Goal: Transaction & Acquisition: Purchase product/service

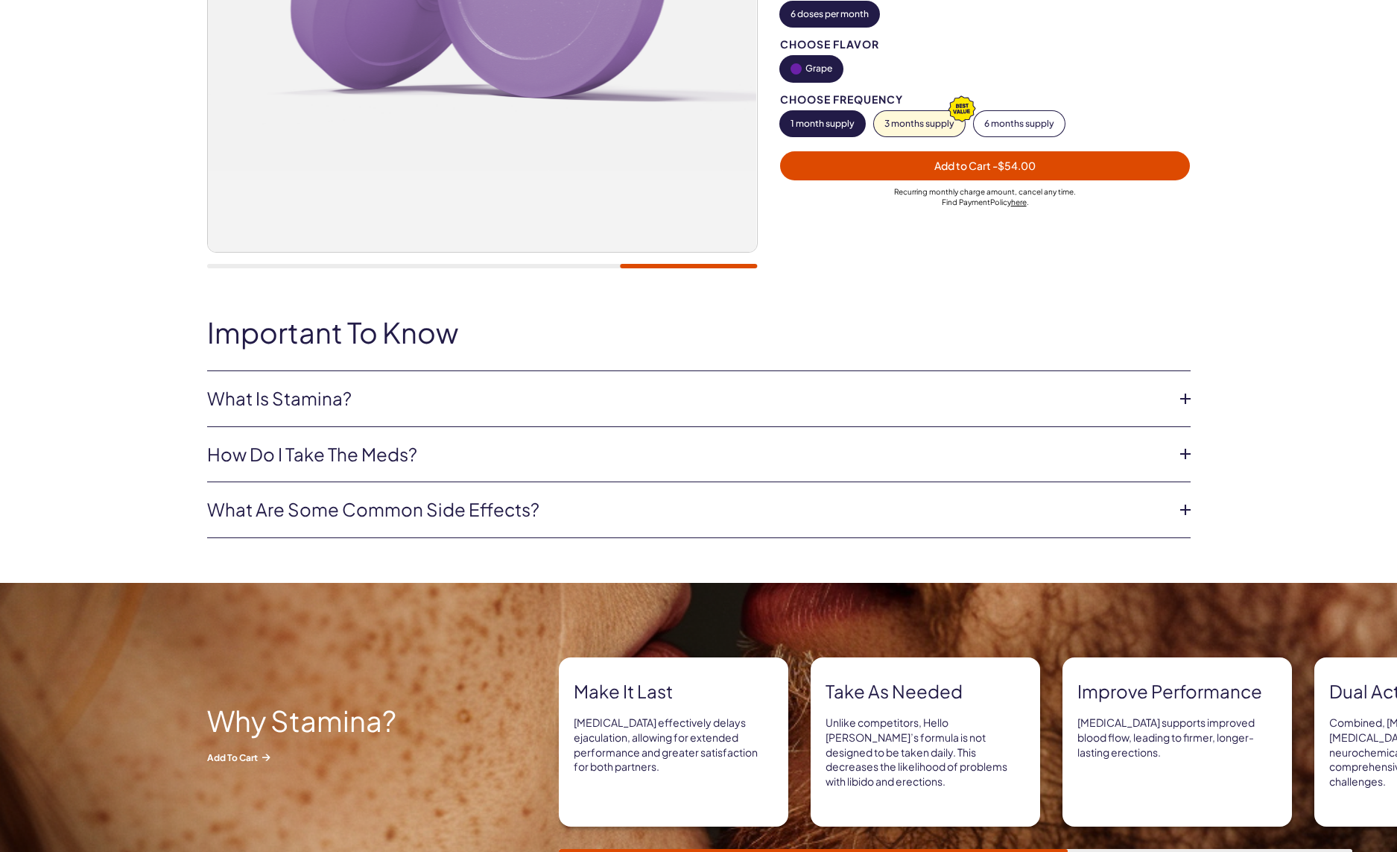
scroll to position [425, 0]
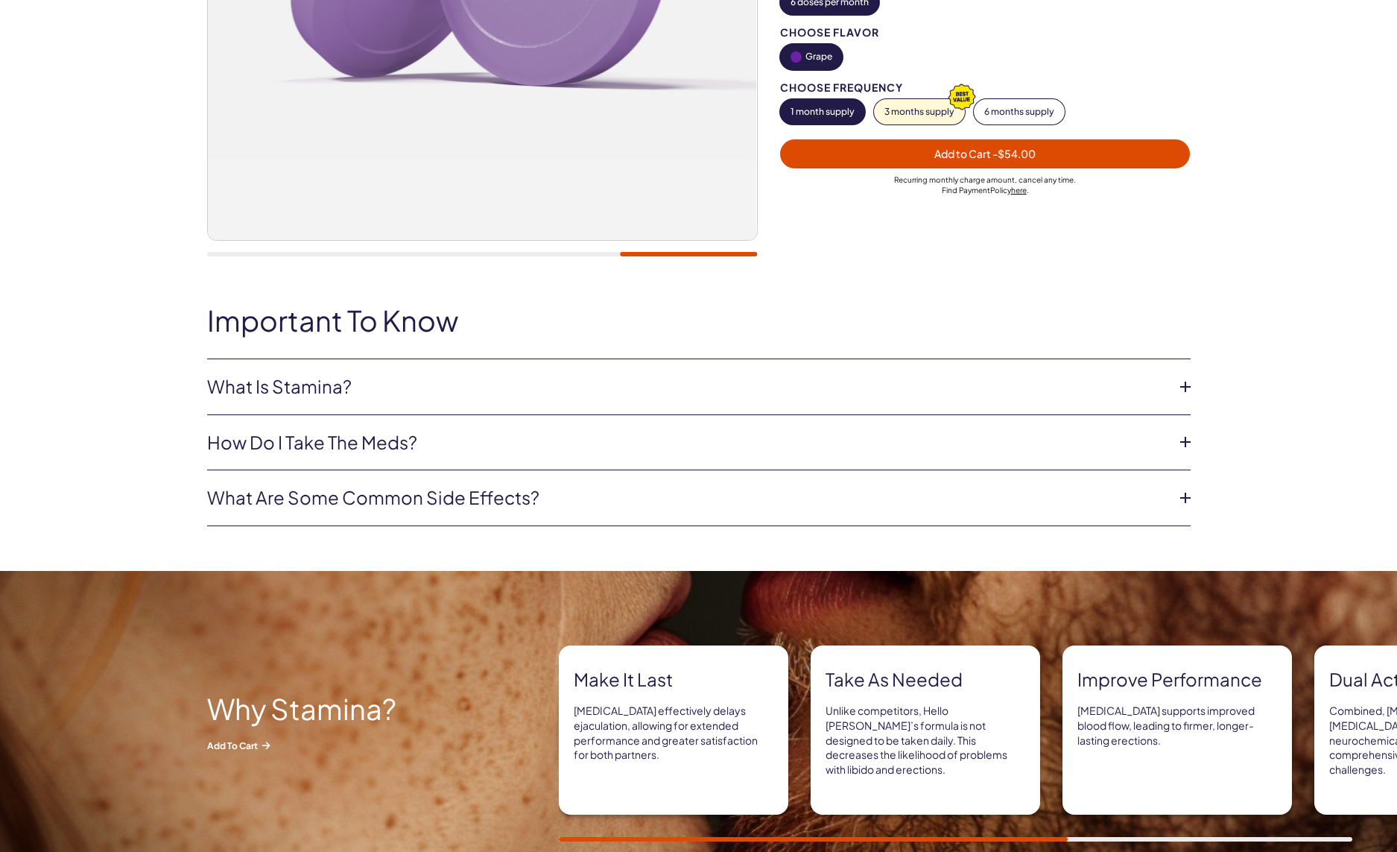
click at [1187, 386] on icon at bounding box center [1186, 387] width 22 height 22
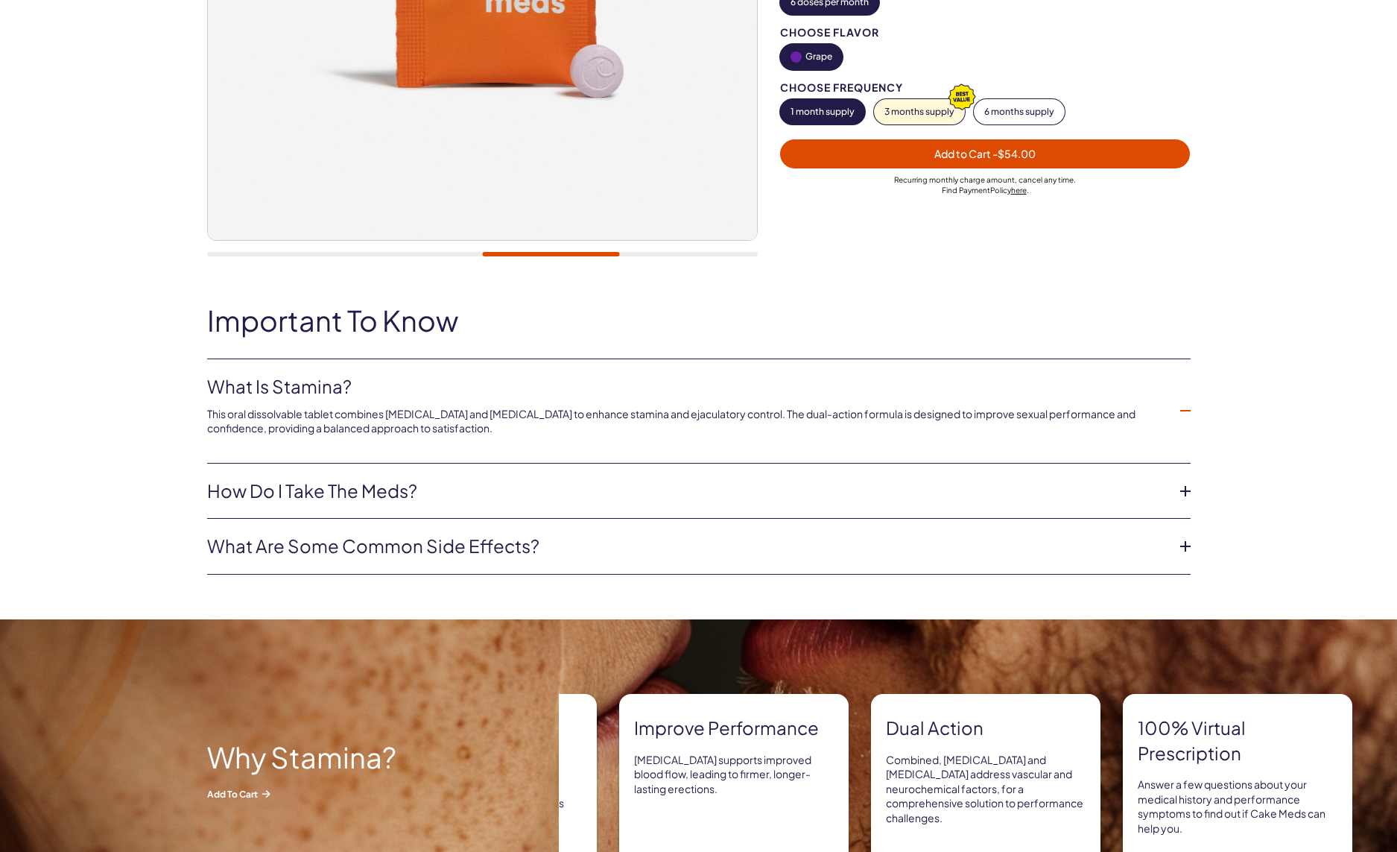
click at [1193, 488] on icon at bounding box center [1186, 491] width 22 height 22
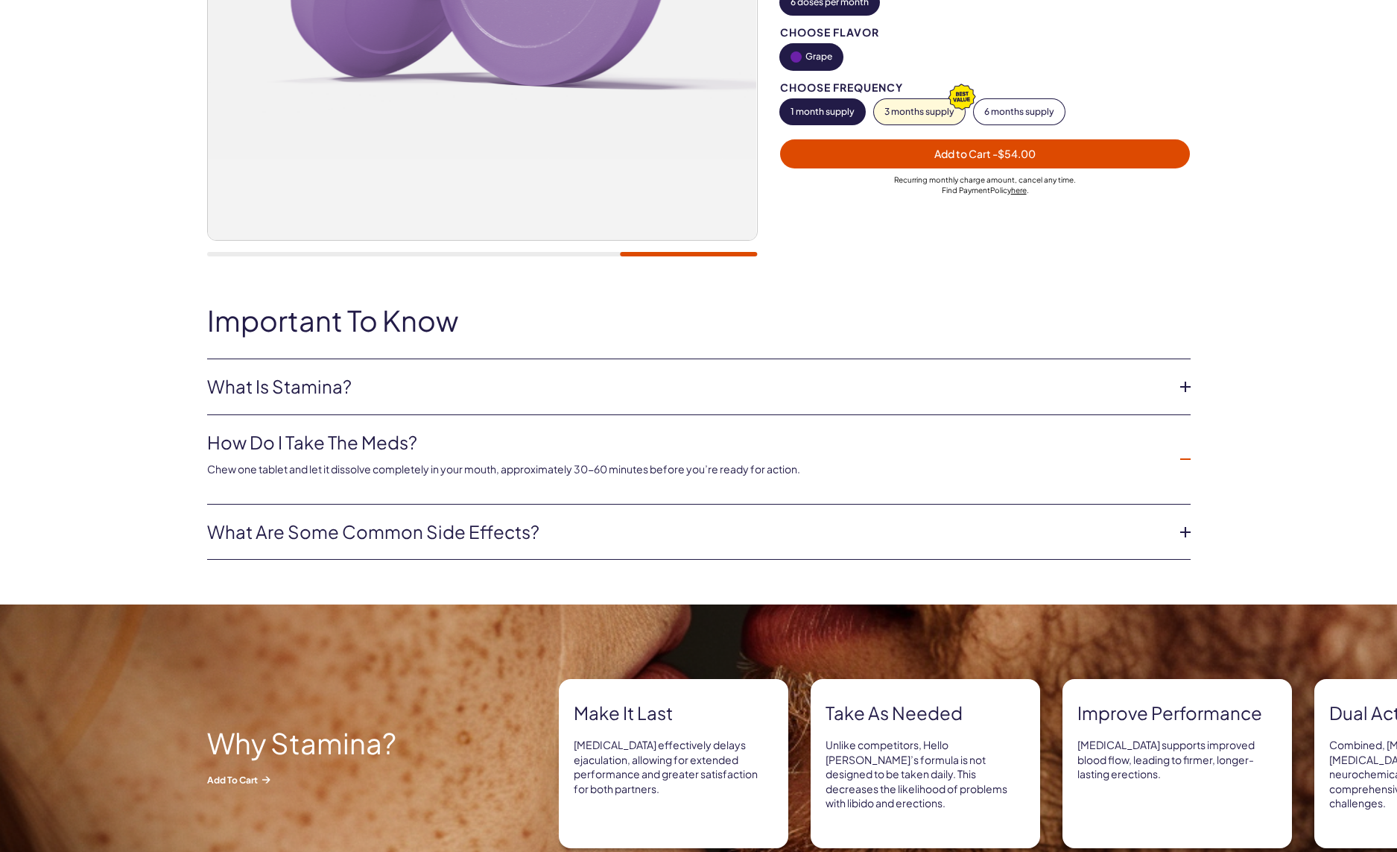
click at [1185, 529] on icon at bounding box center [1186, 532] width 22 height 22
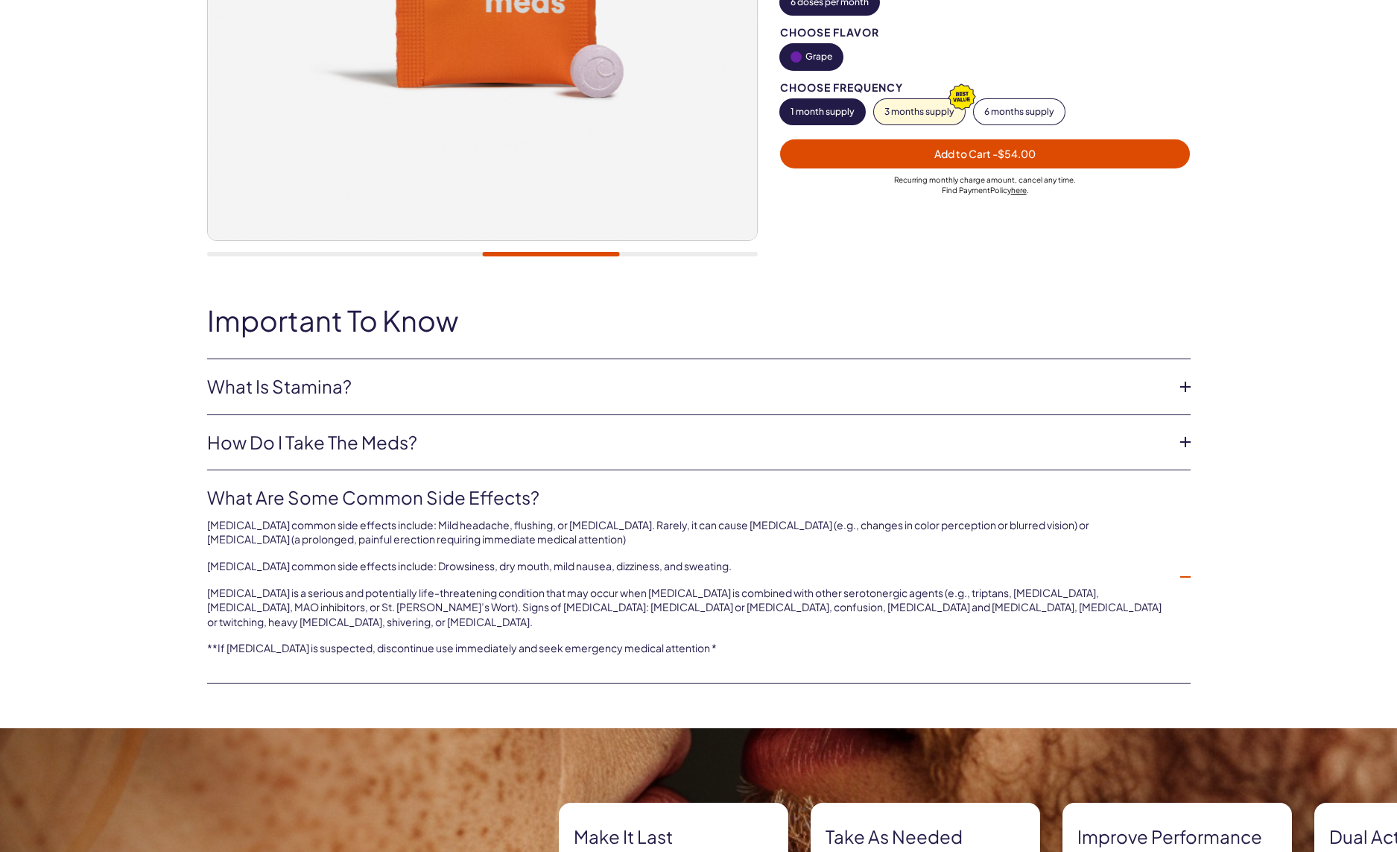
scroll to position [0, 0]
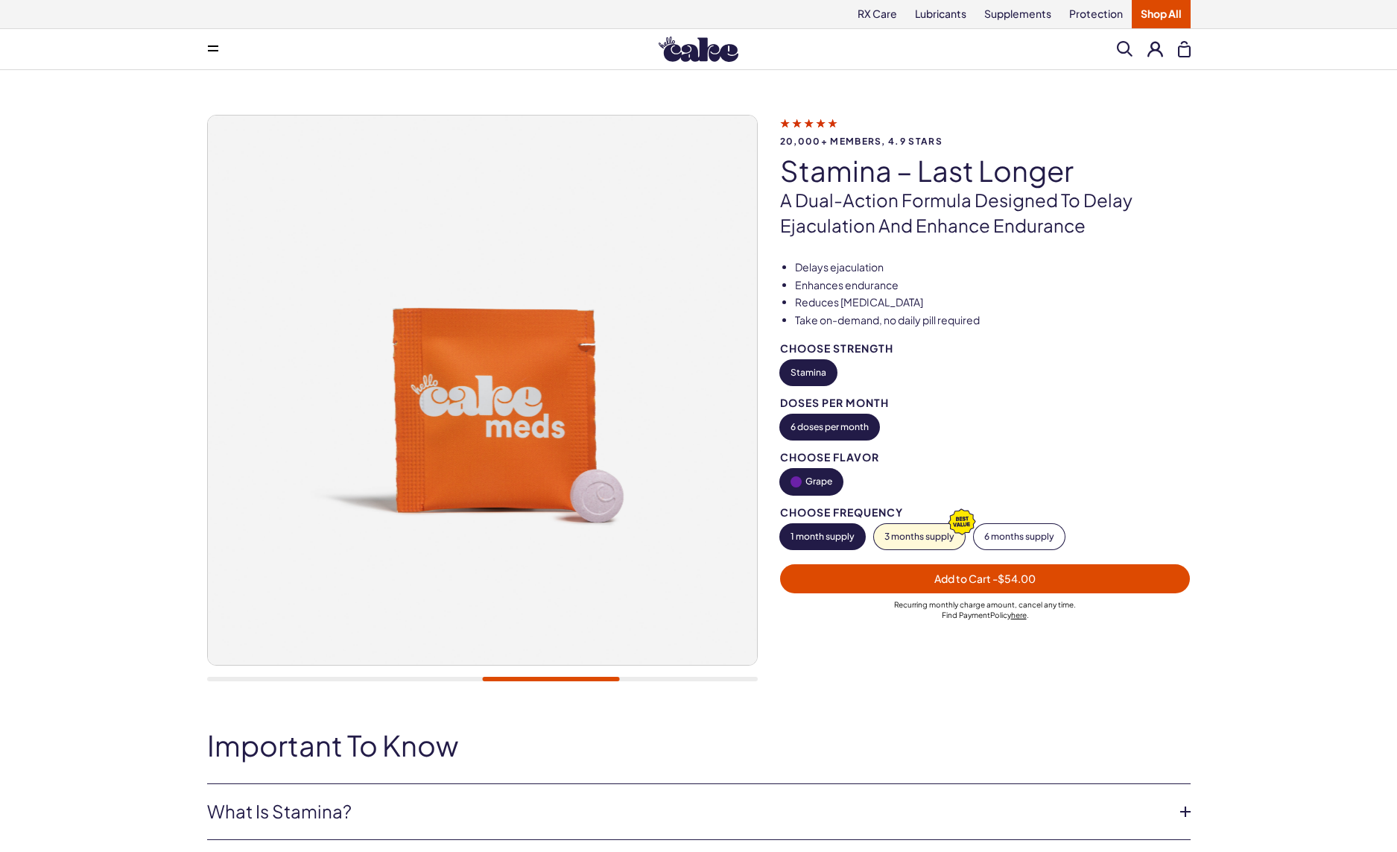
click at [215, 48] on span at bounding box center [213, 48] width 10 height 7
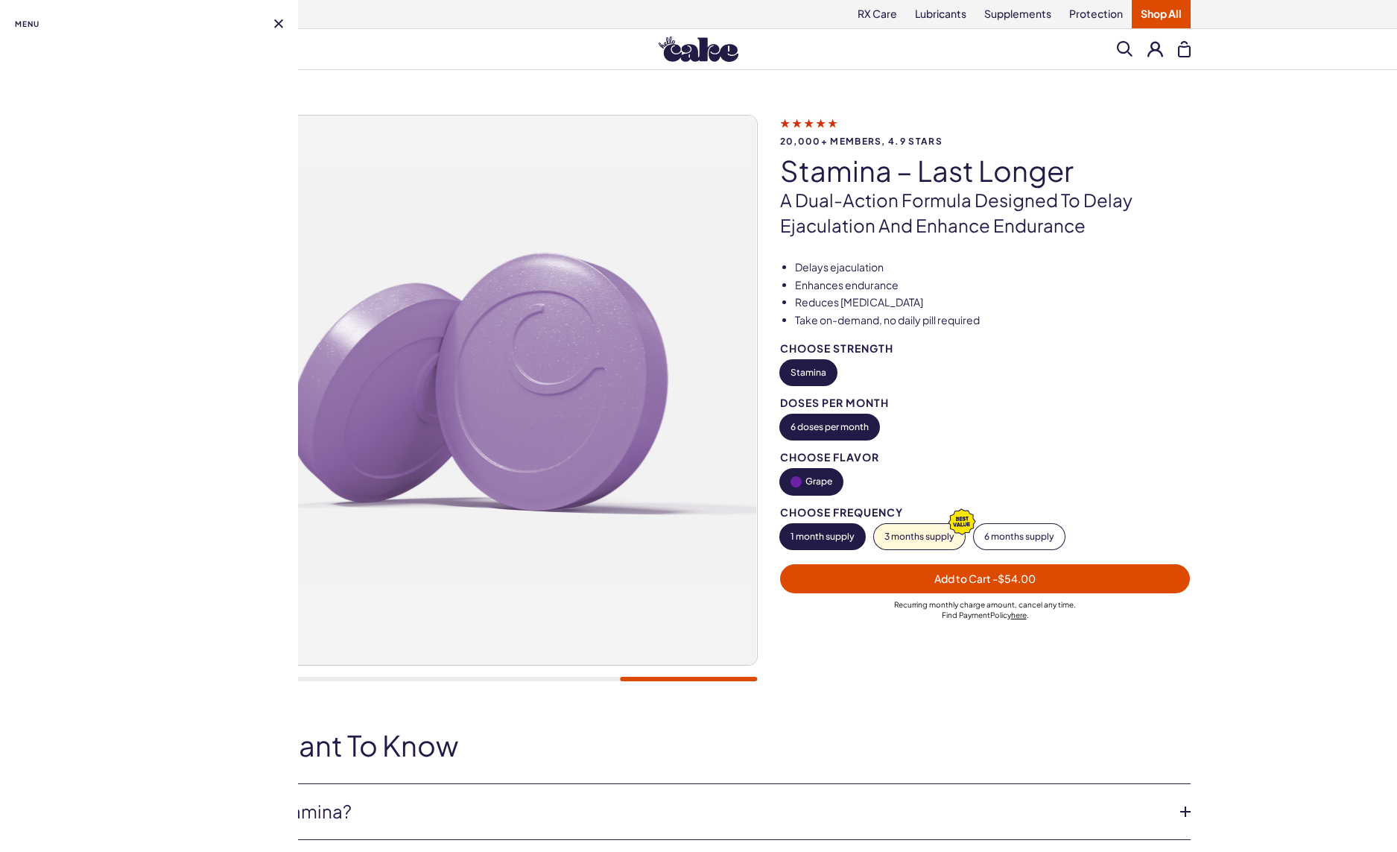
click at [34, 28] on span "Menu" at bounding box center [27, 24] width 25 height 18
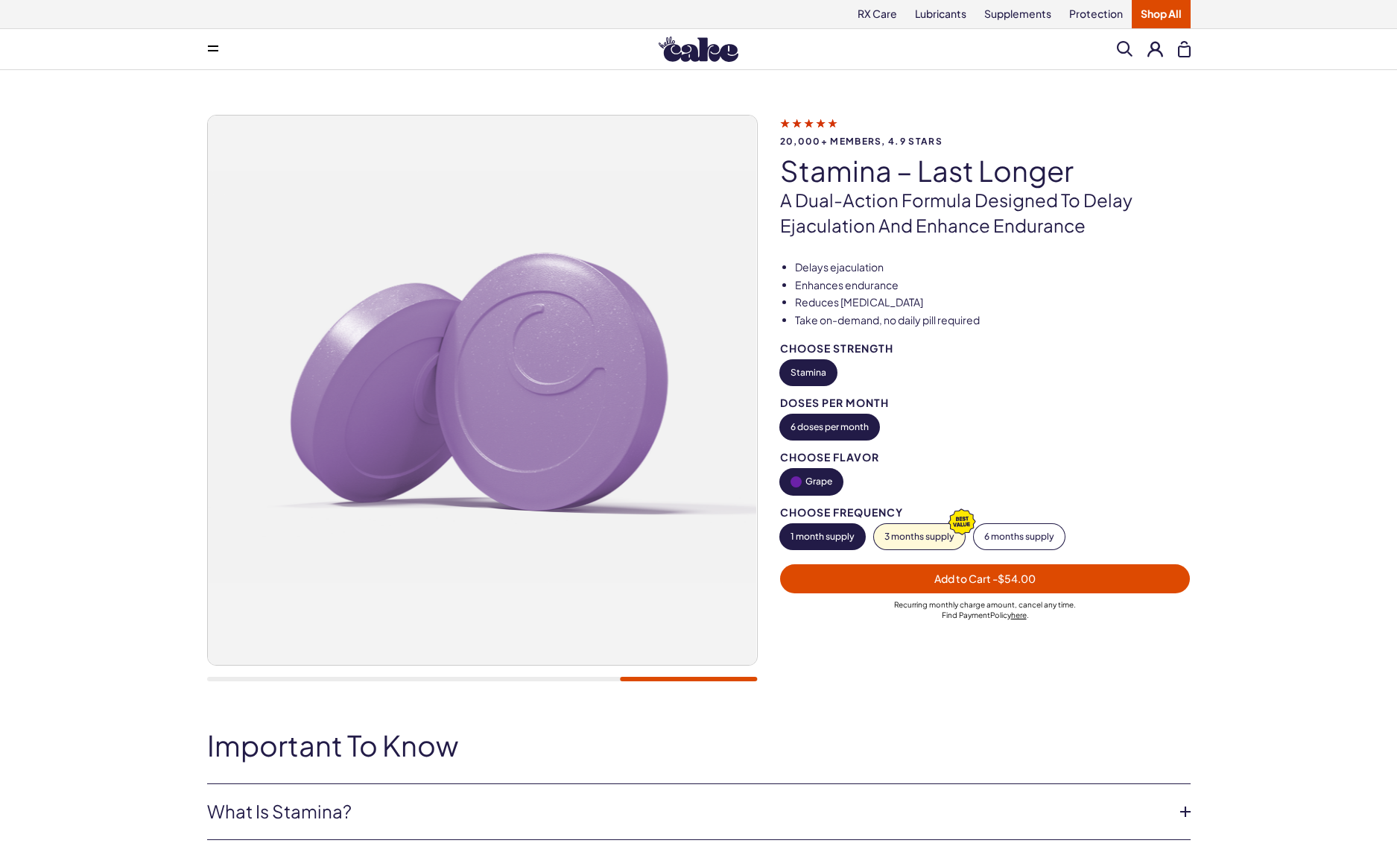
click at [705, 55] on img at bounding box center [699, 49] width 80 height 25
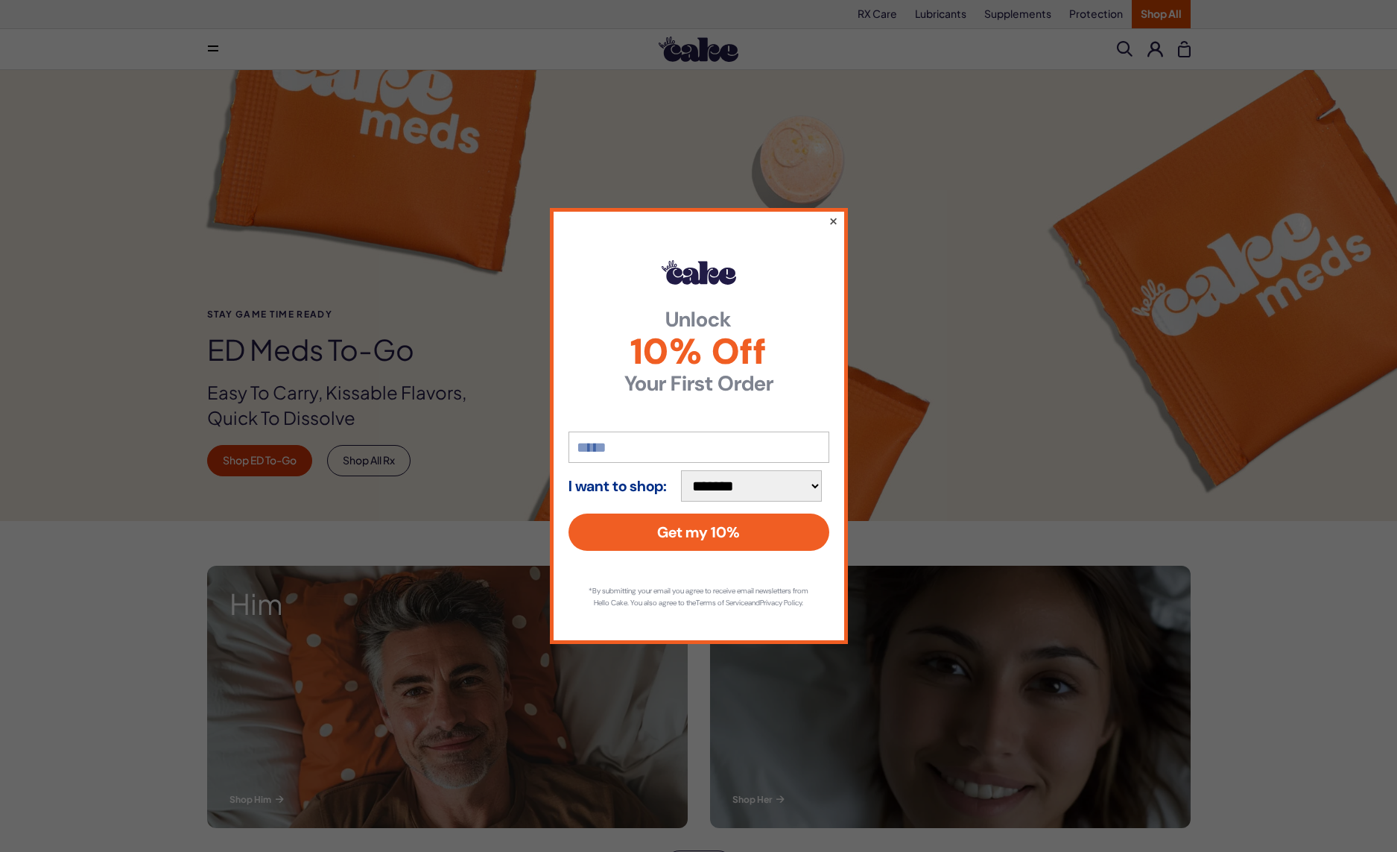
click at [836, 214] on button "×" at bounding box center [833, 221] width 10 height 18
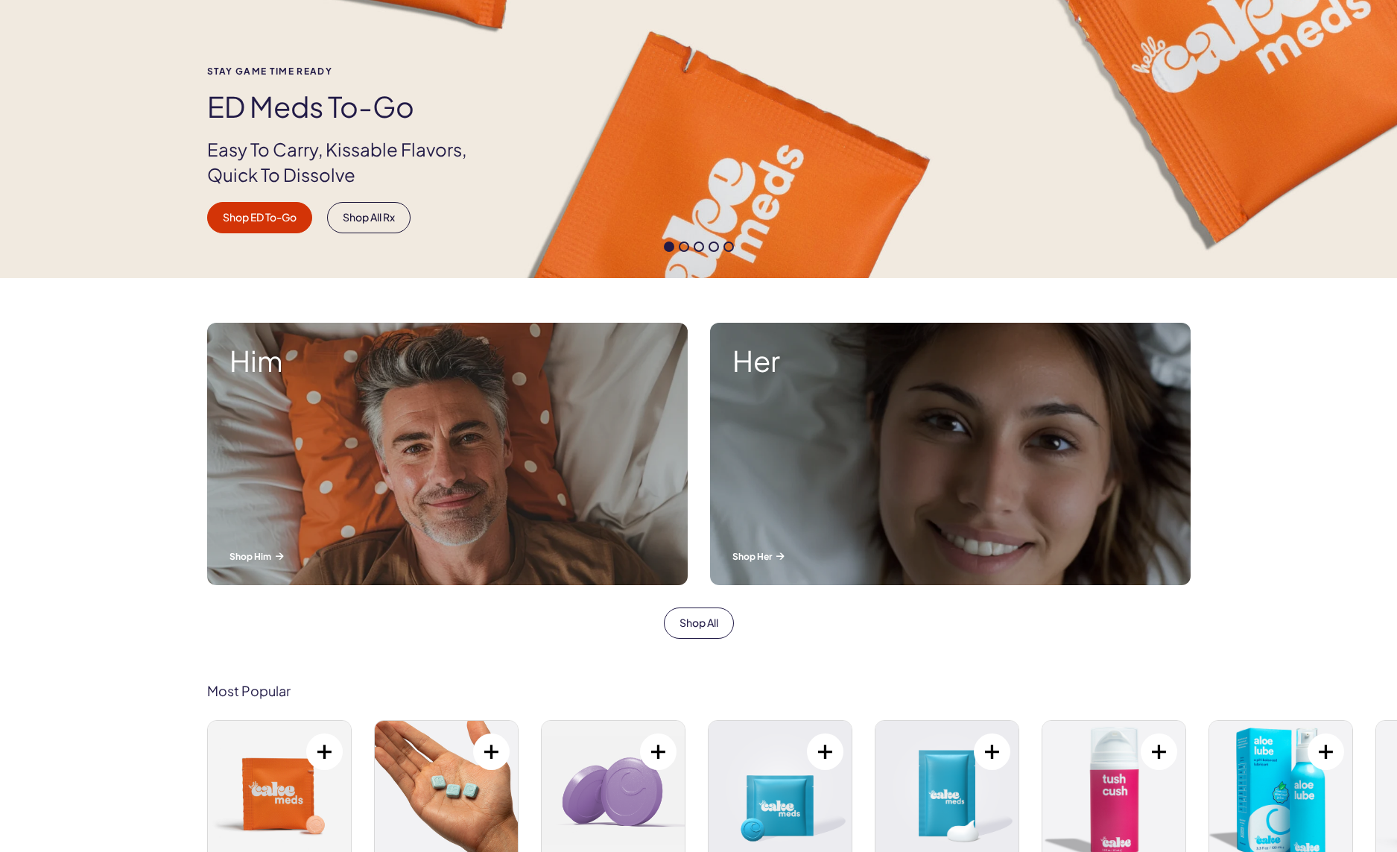
scroll to position [255, 0]
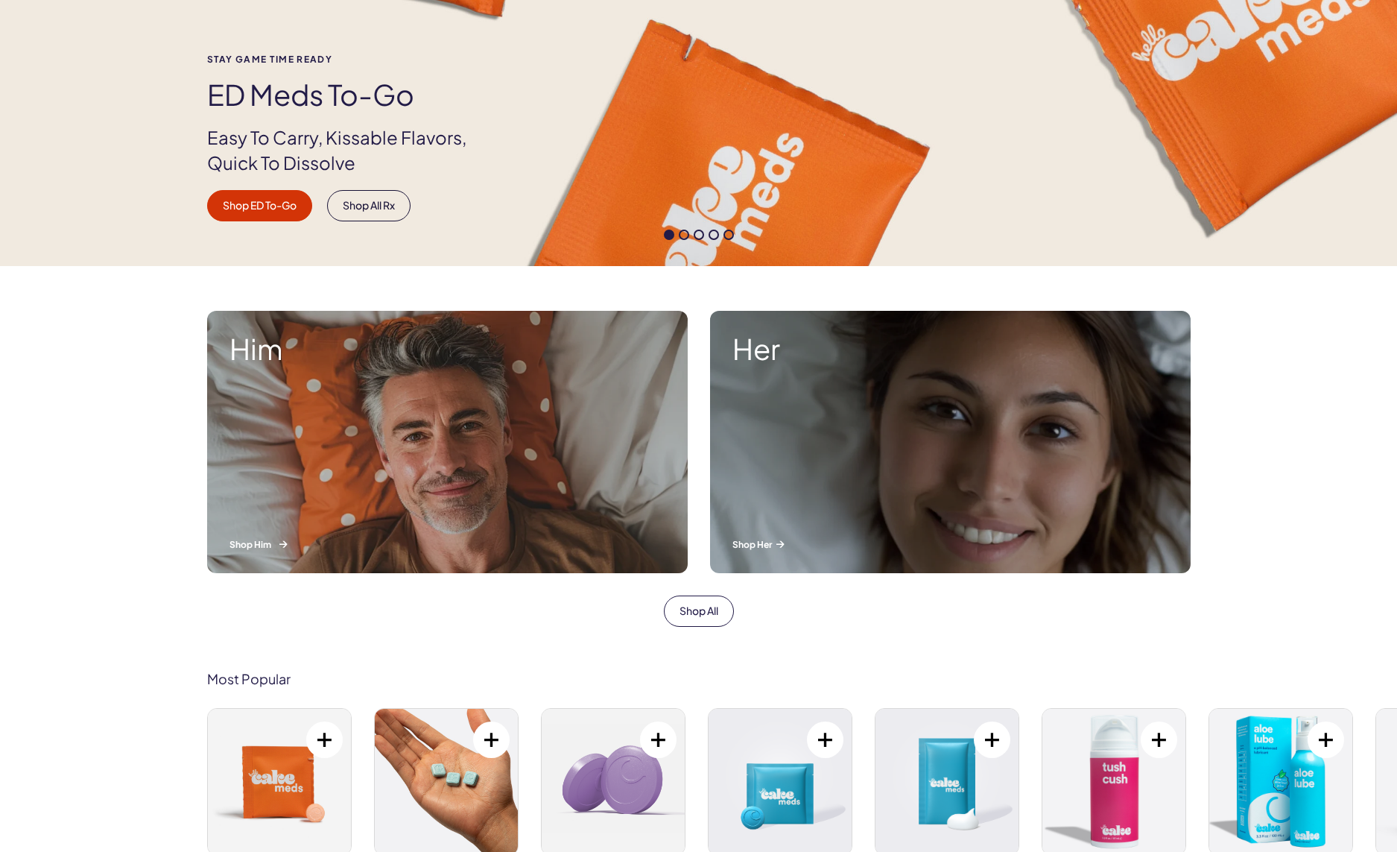
click at [321, 391] on div "Him Shop Him" at bounding box center [447, 442] width 481 height 262
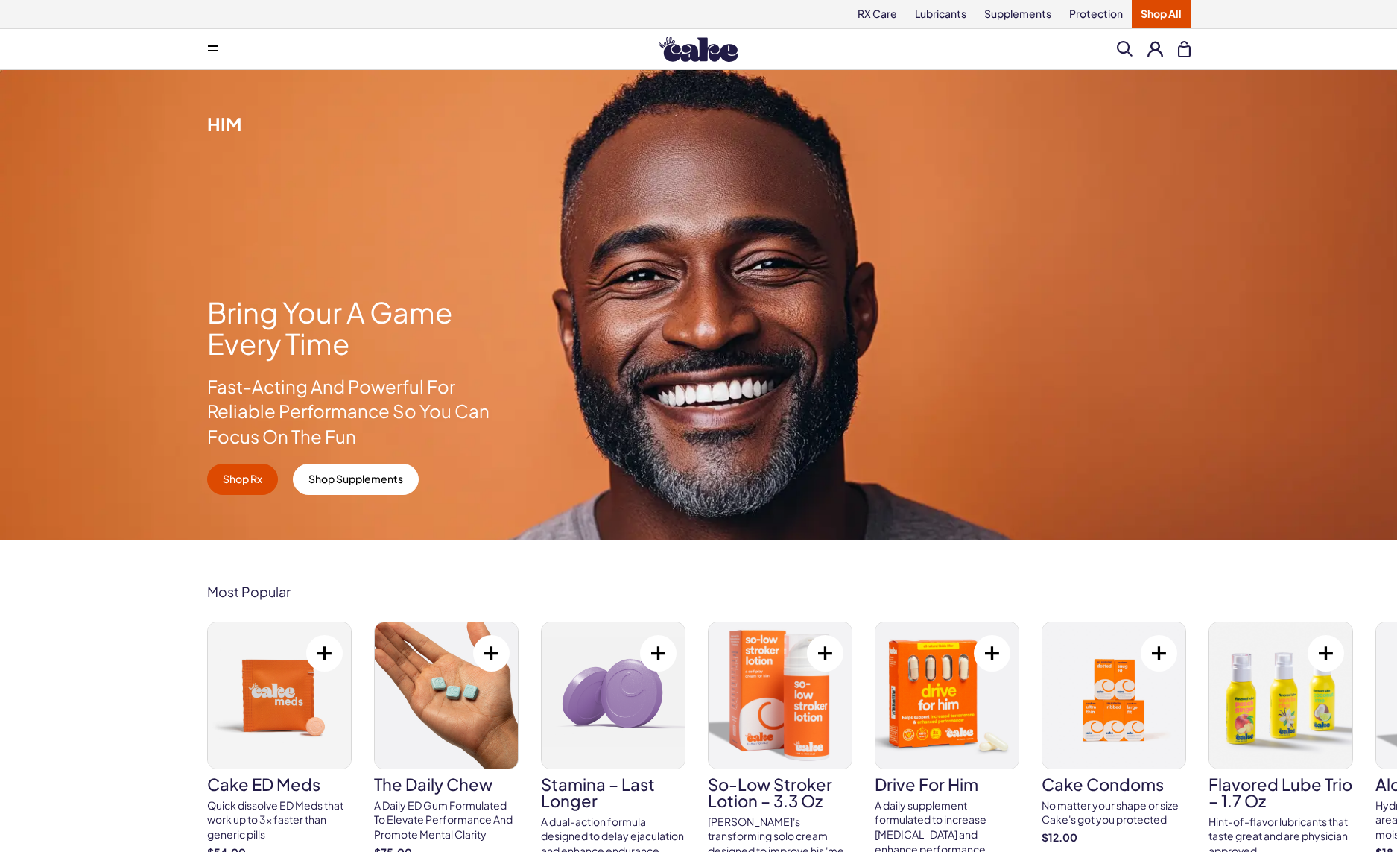
scroll to position [255, 0]
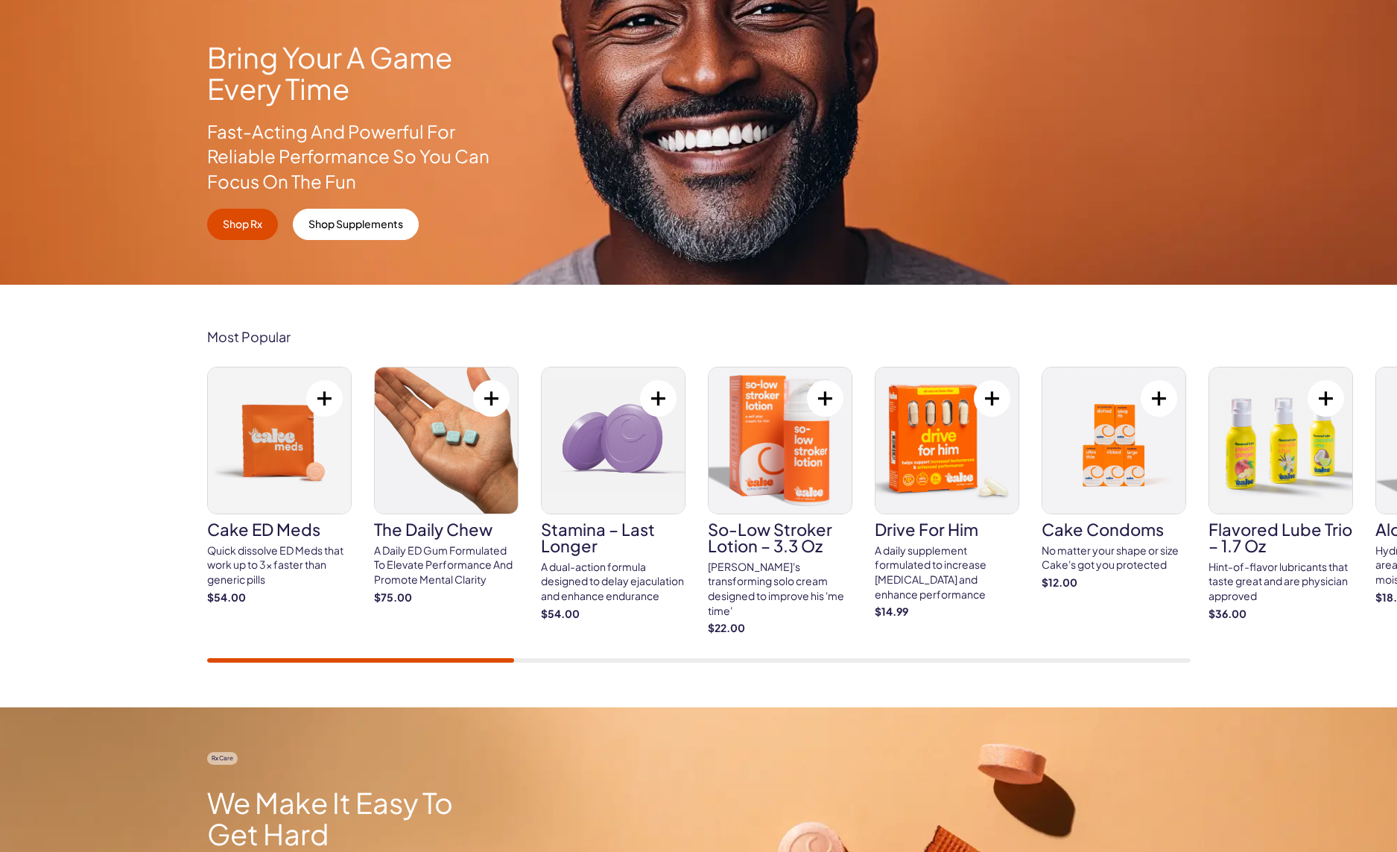
click at [286, 454] on img at bounding box center [279, 440] width 143 height 146
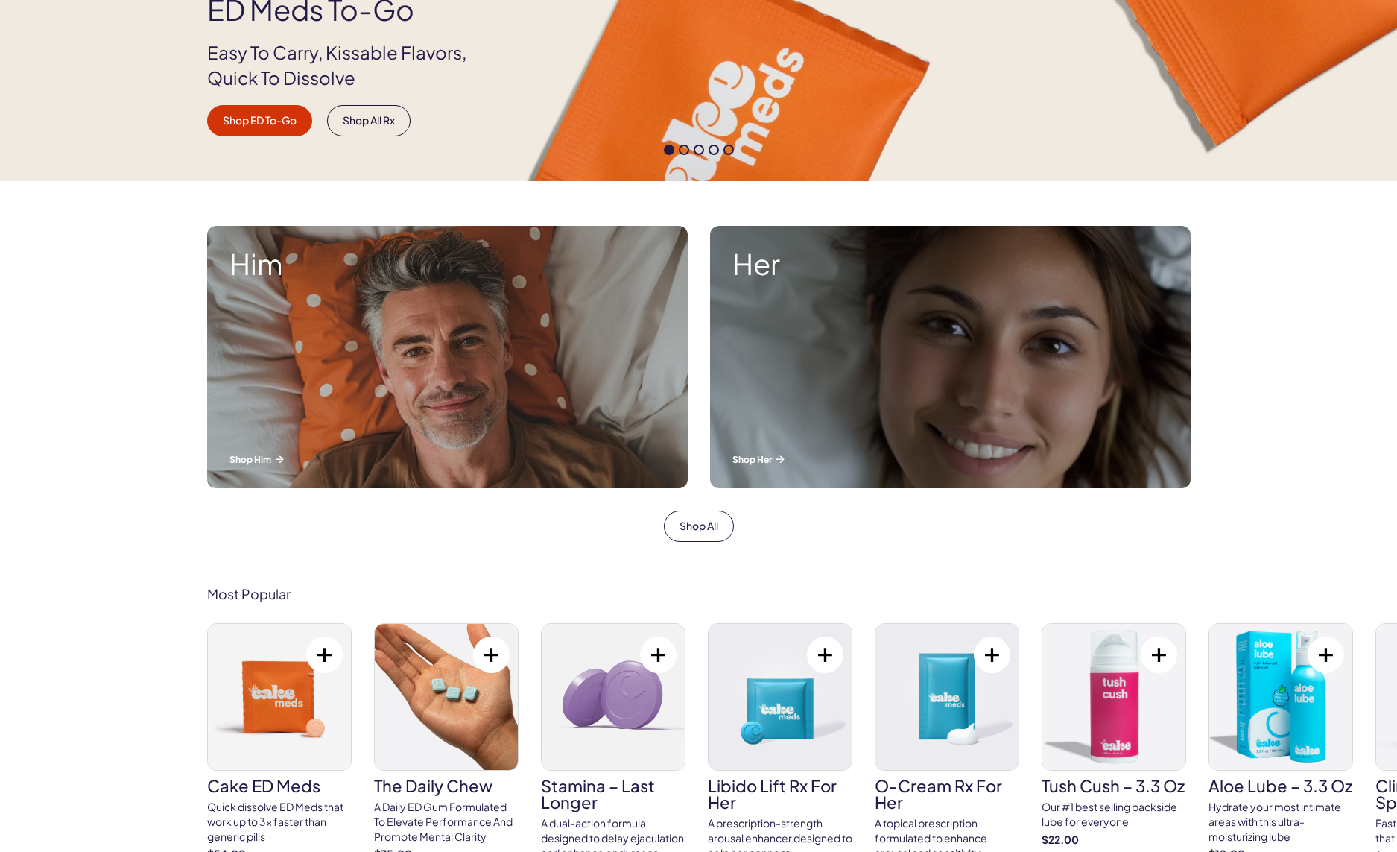
scroll to position [510, 0]
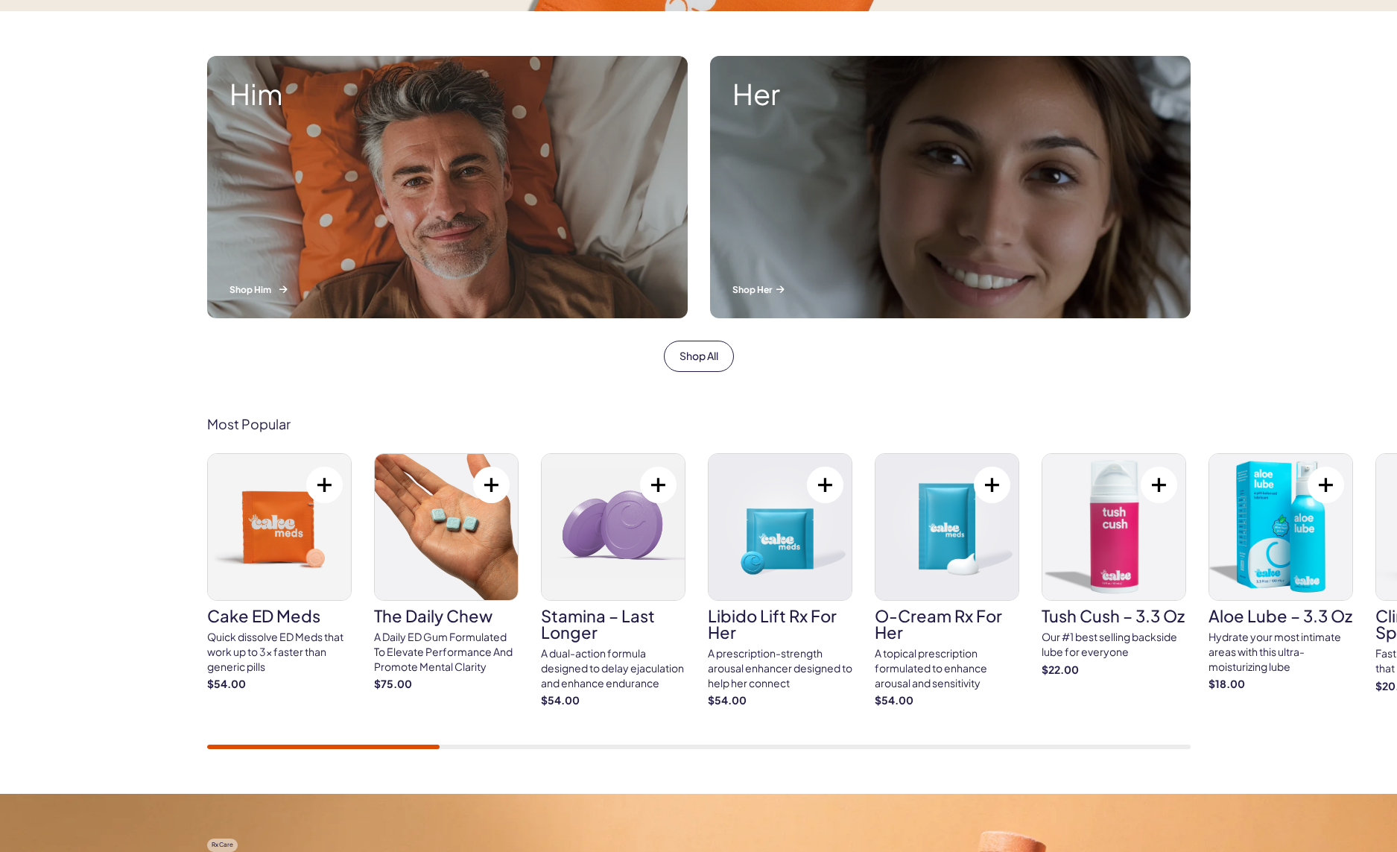
click at [455, 216] on div "Him Shop Him" at bounding box center [447, 187] width 481 height 262
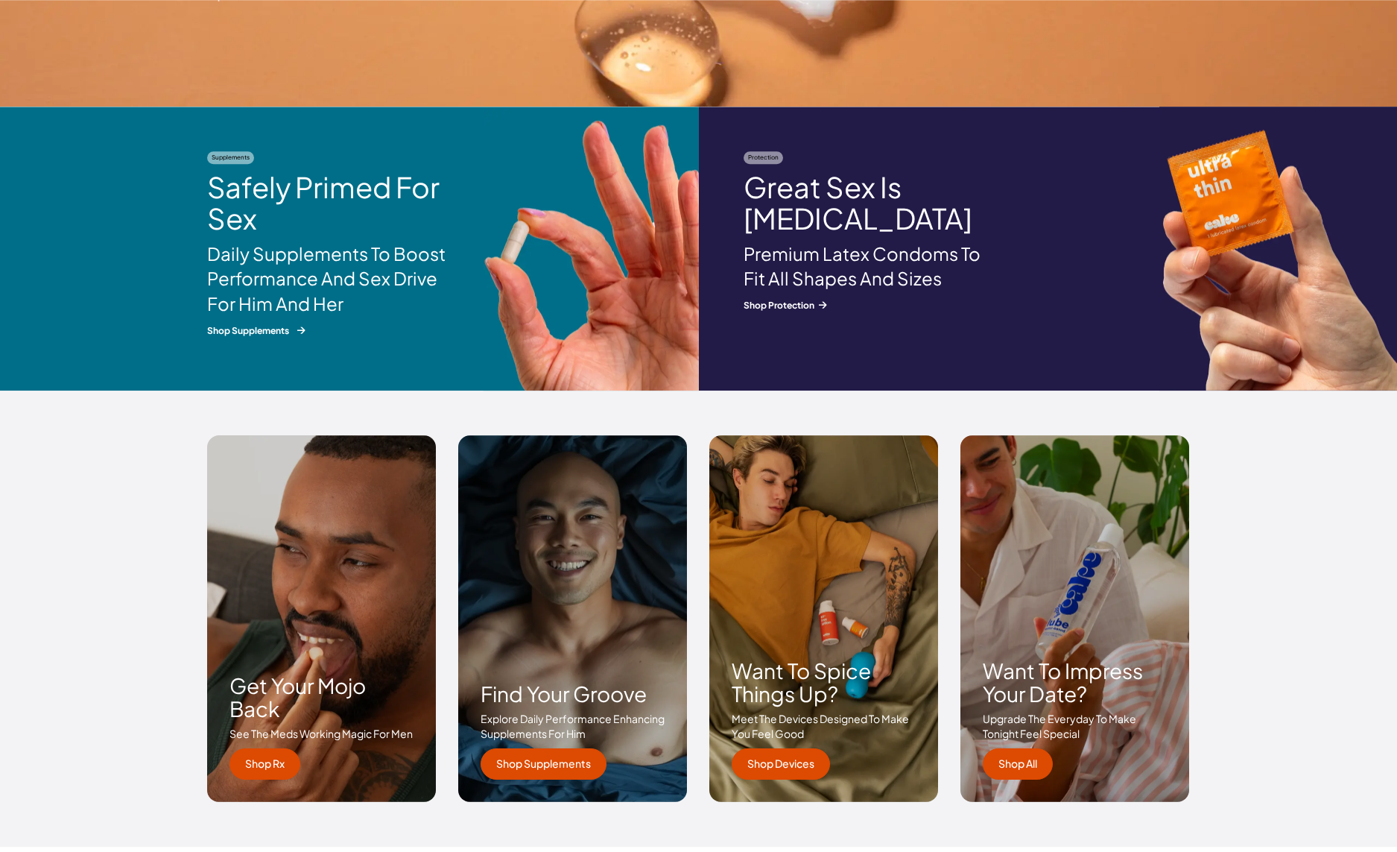
scroll to position [1869, 0]
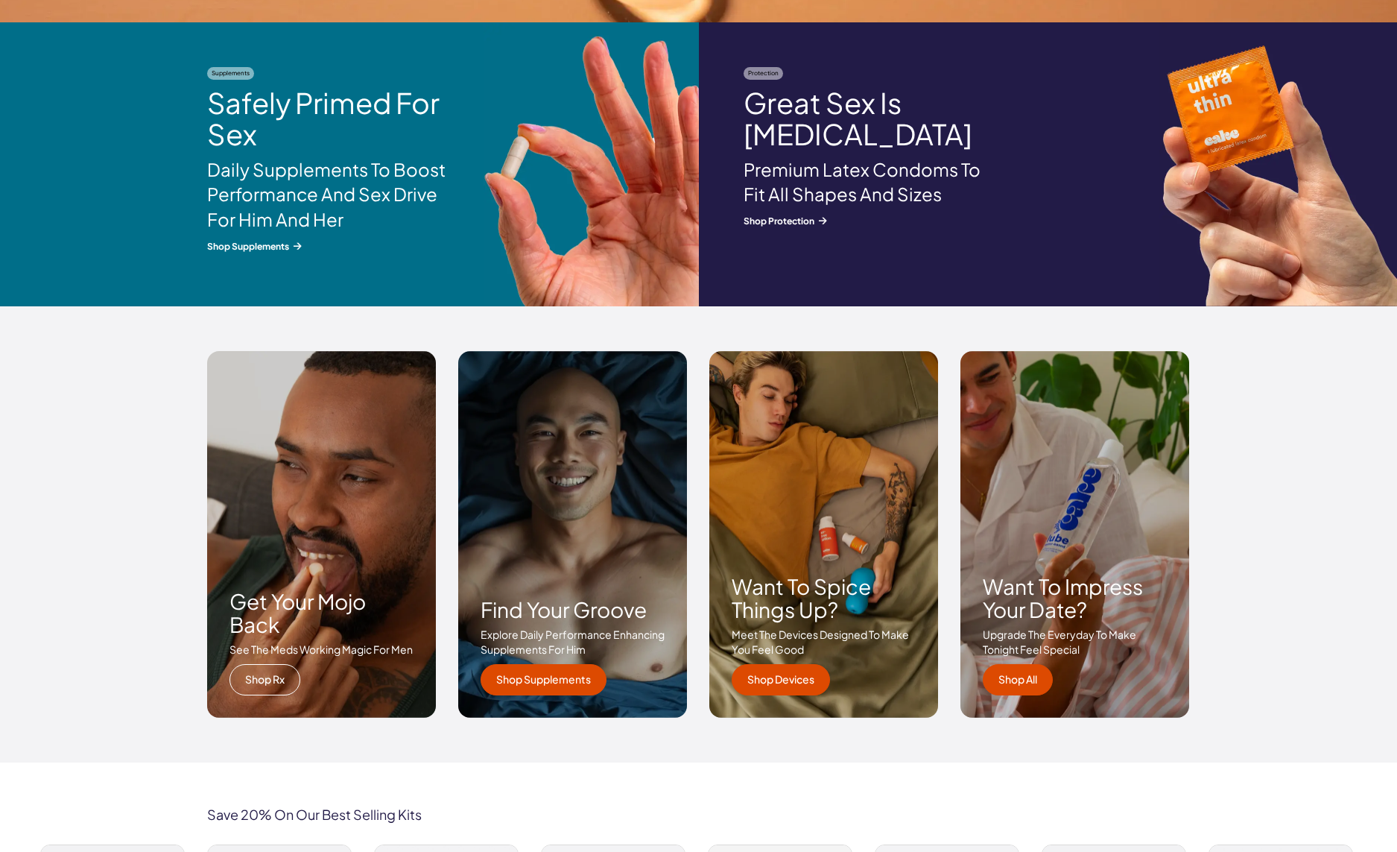
click at [249, 667] on link "Shop Rx" at bounding box center [265, 679] width 71 height 31
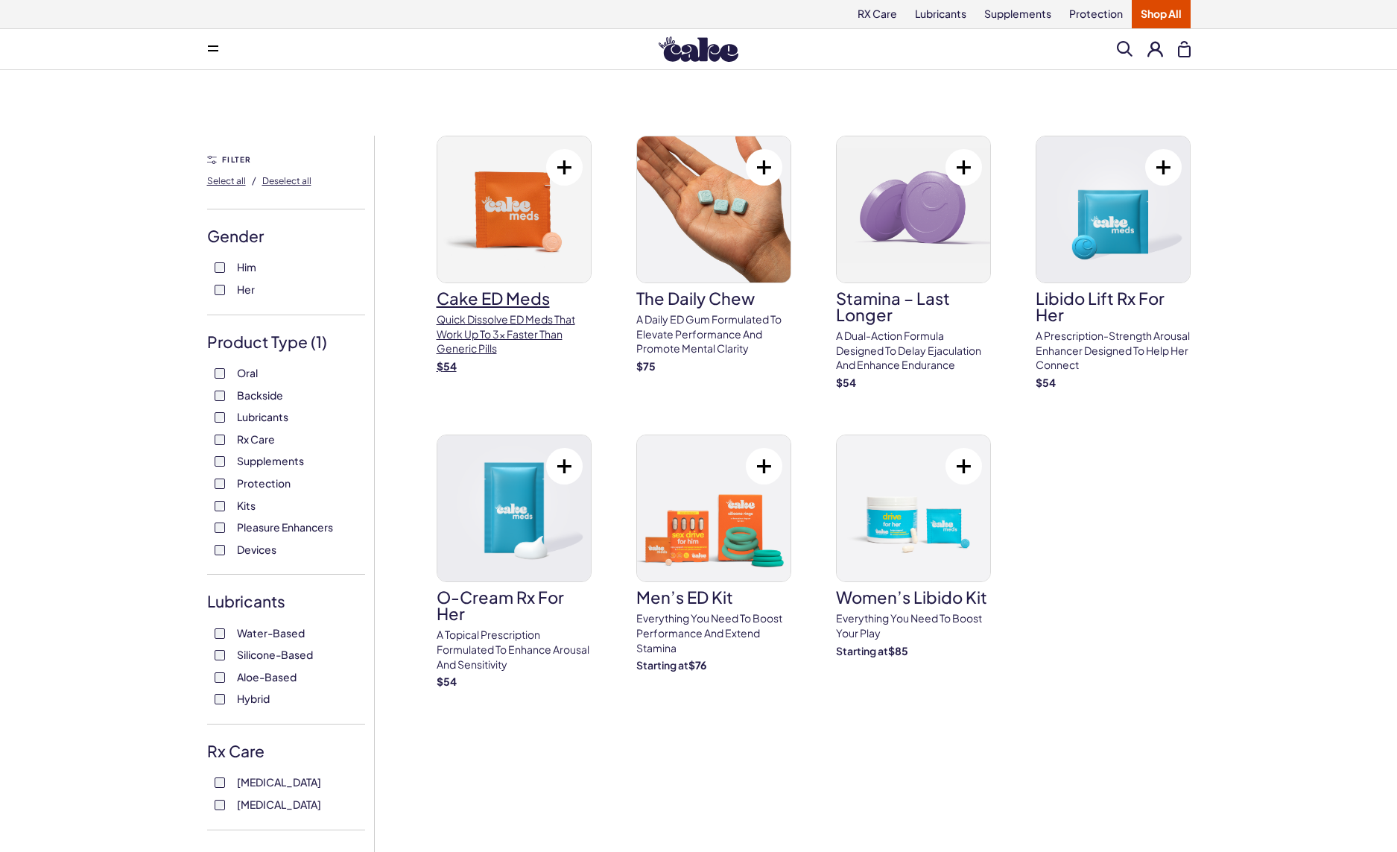
click at [488, 335] on p "Quick dissolve ED Meds that work up to 3x faster than generic pills" at bounding box center [514, 334] width 155 height 44
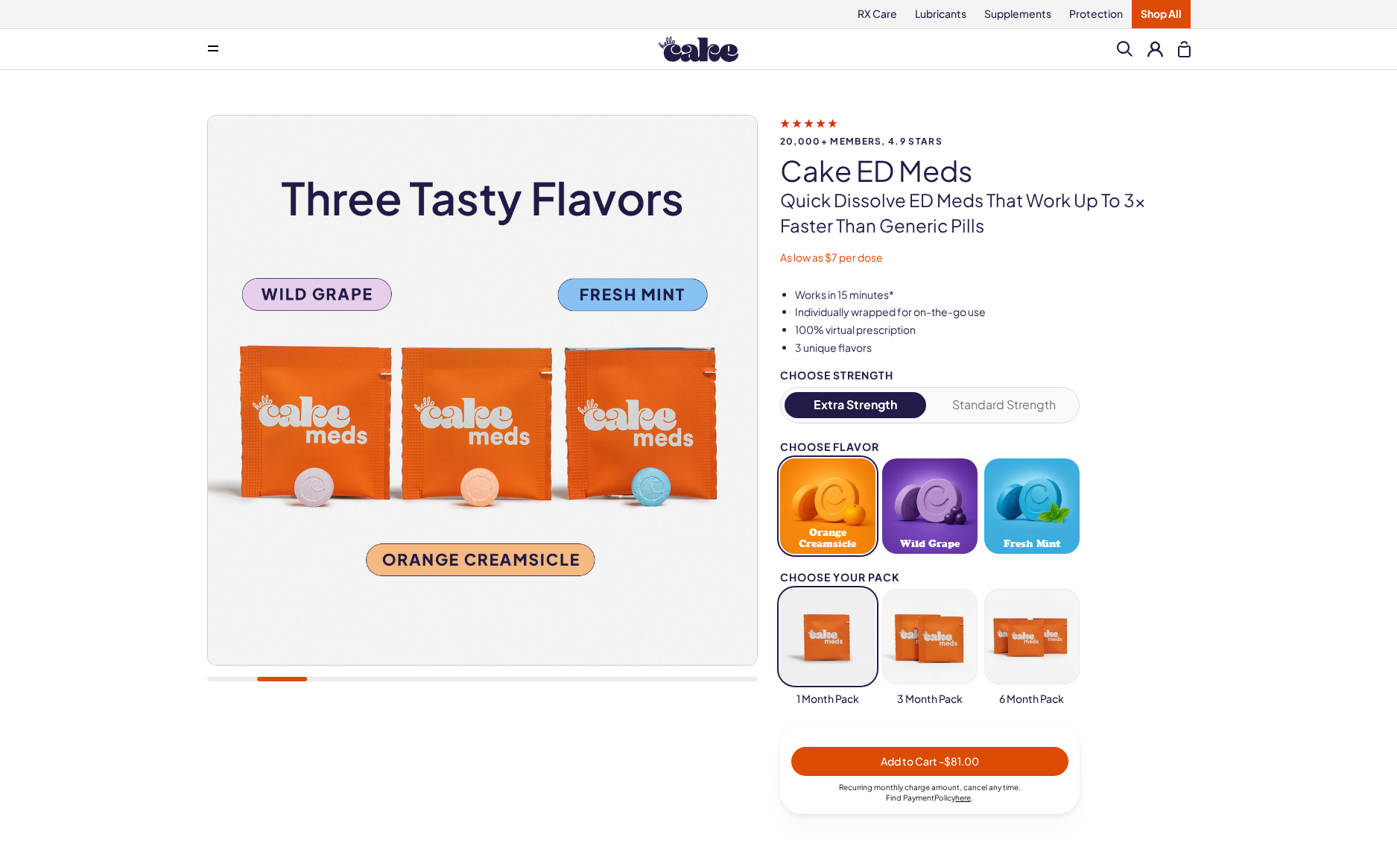
click at [952, 508] on button "Wild Grape" at bounding box center [929, 505] width 95 height 95
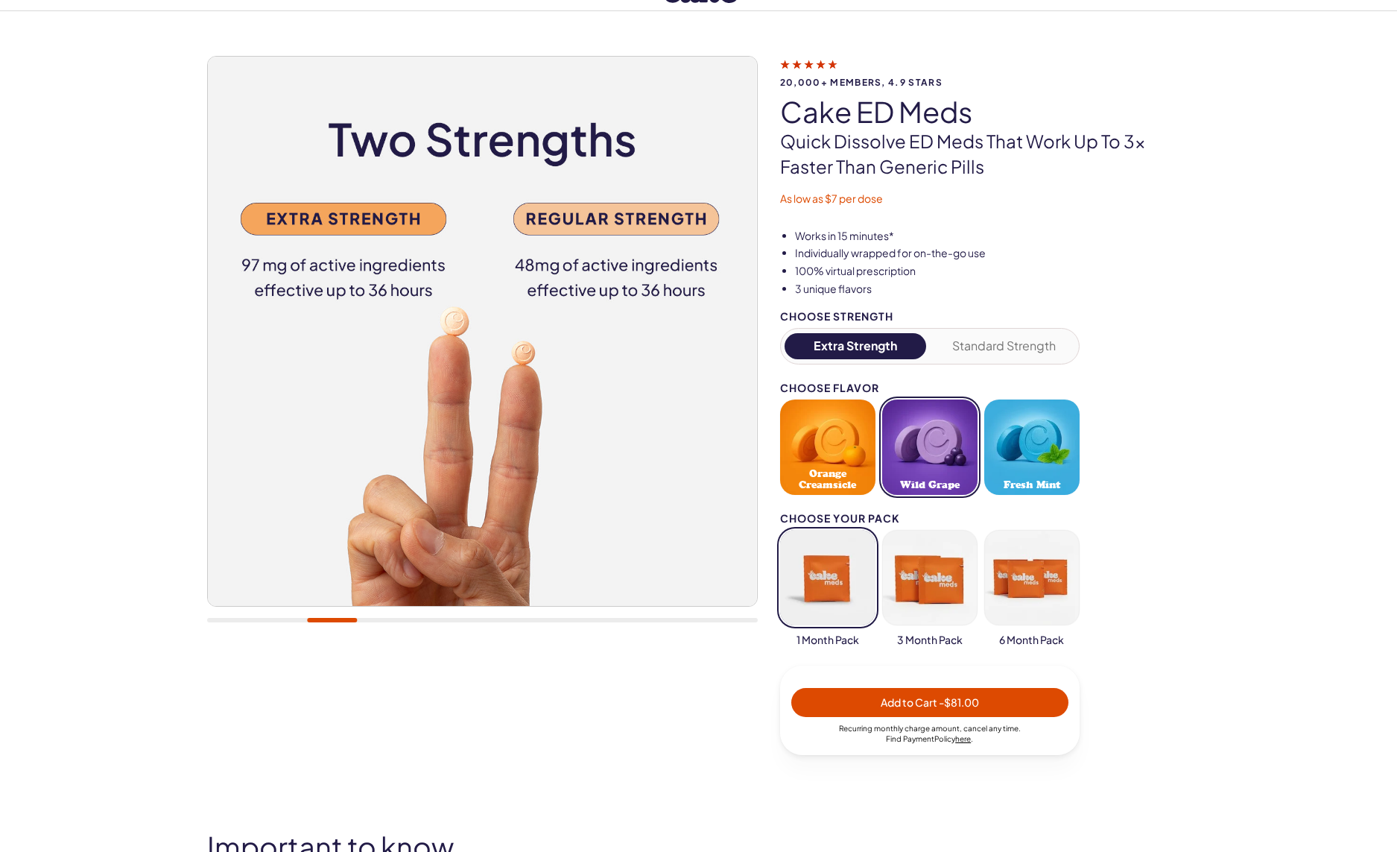
scroll to position [85, 0]
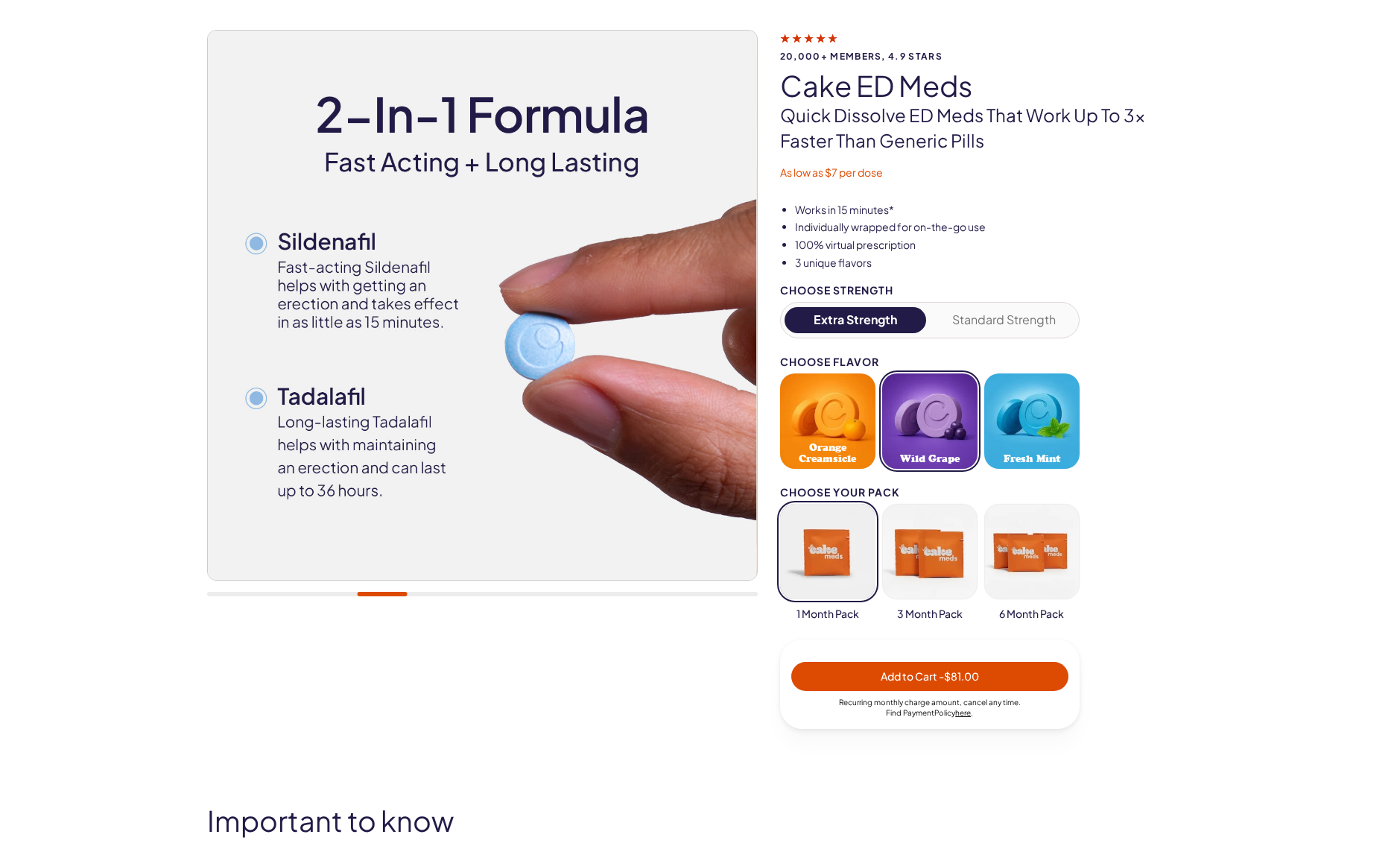
click at [1052, 329] on button "Standard Strength" at bounding box center [1004, 320] width 142 height 26
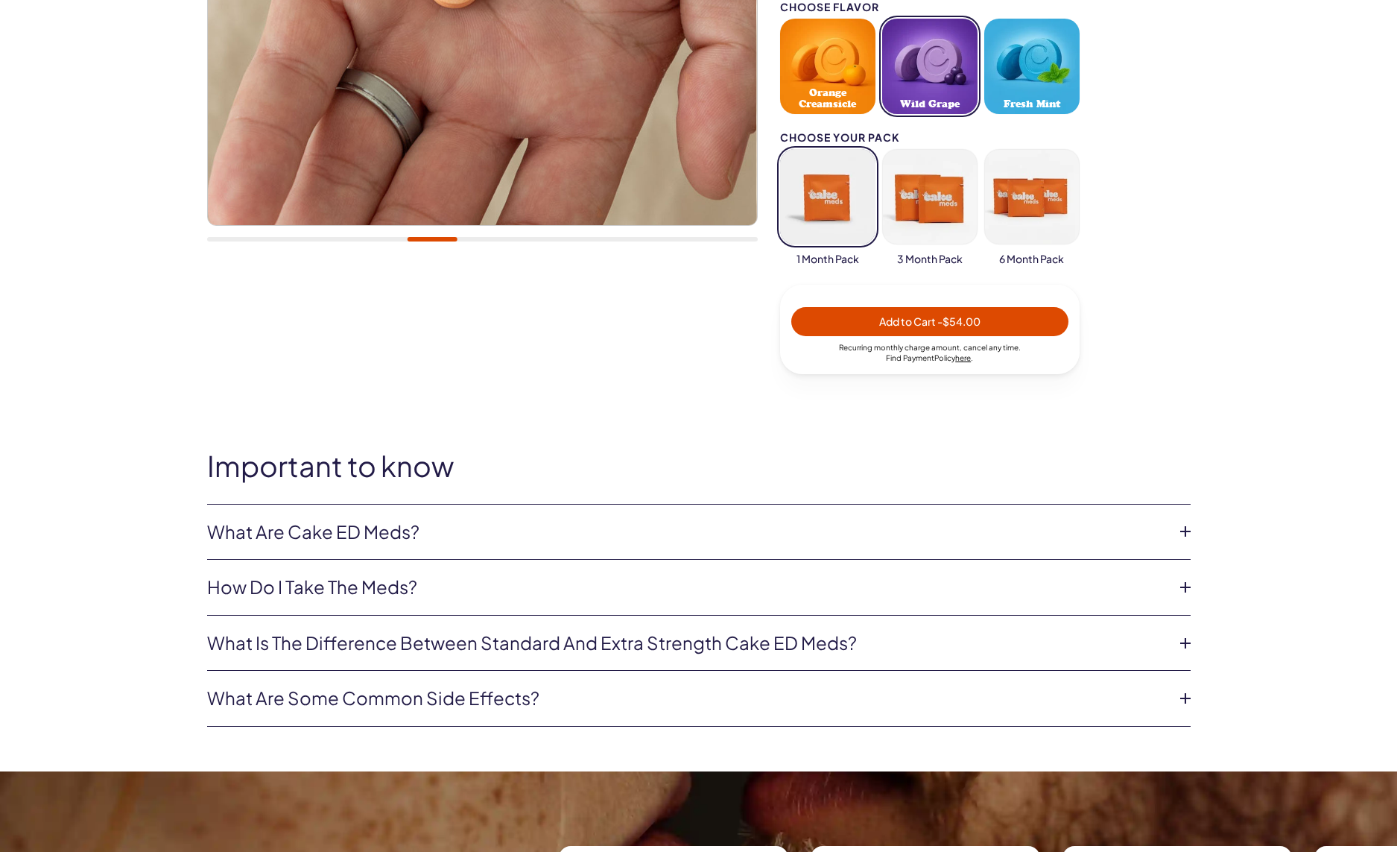
scroll to position [595, 0]
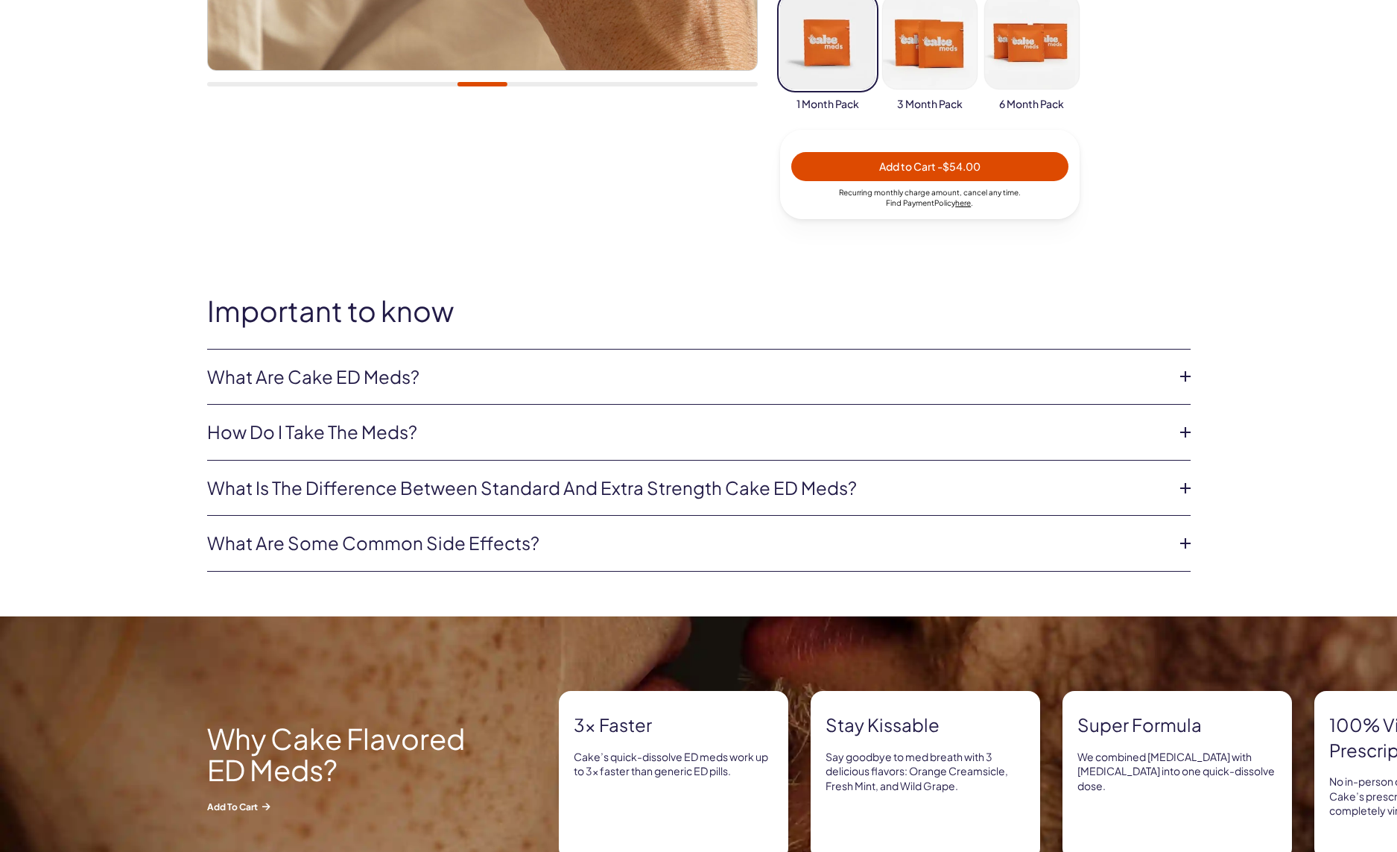
click at [1185, 379] on icon at bounding box center [1186, 376] width 22 height 22
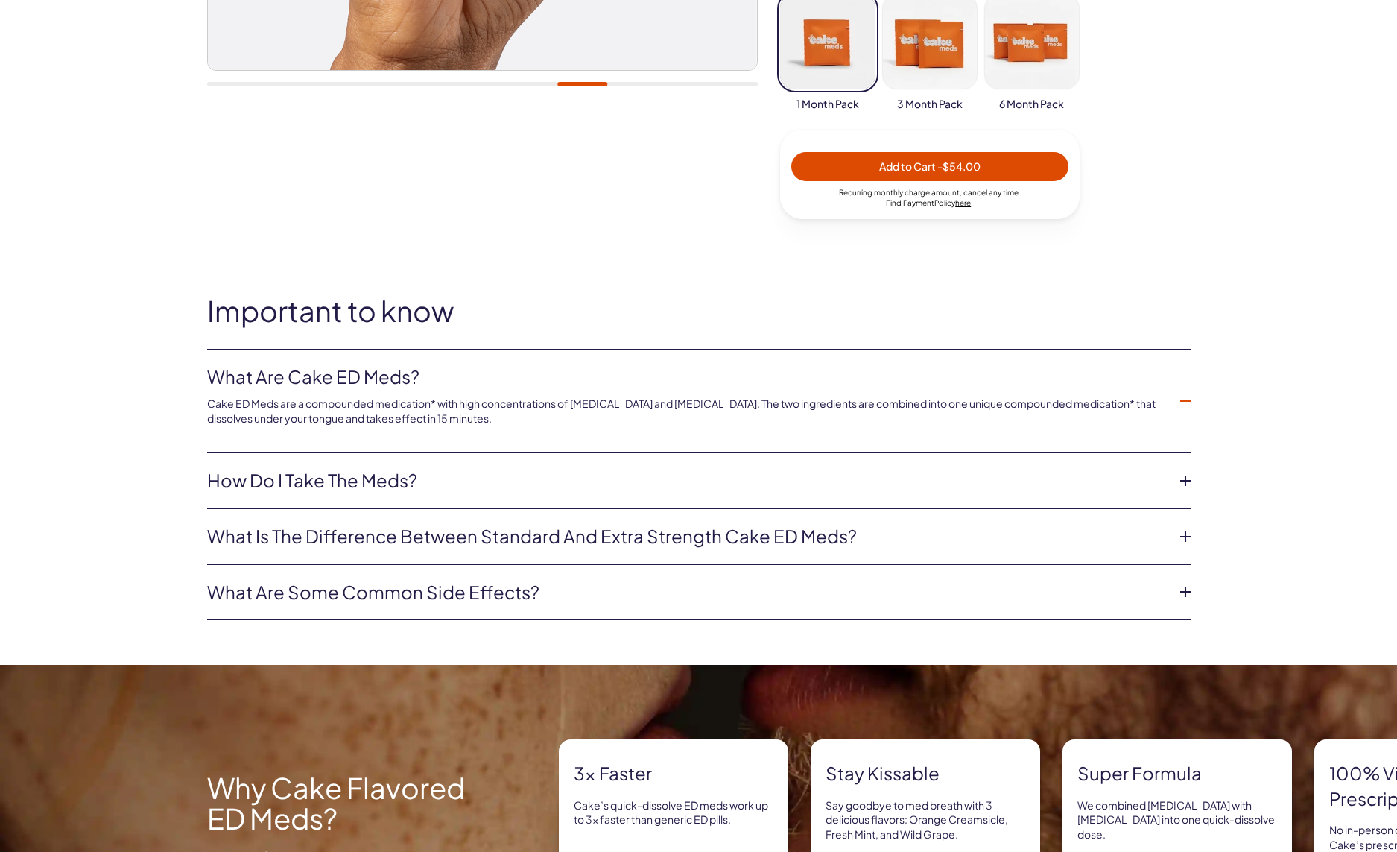
click at [1187, 485] on icon at bounding box center [1186, 481] width 22 height 22
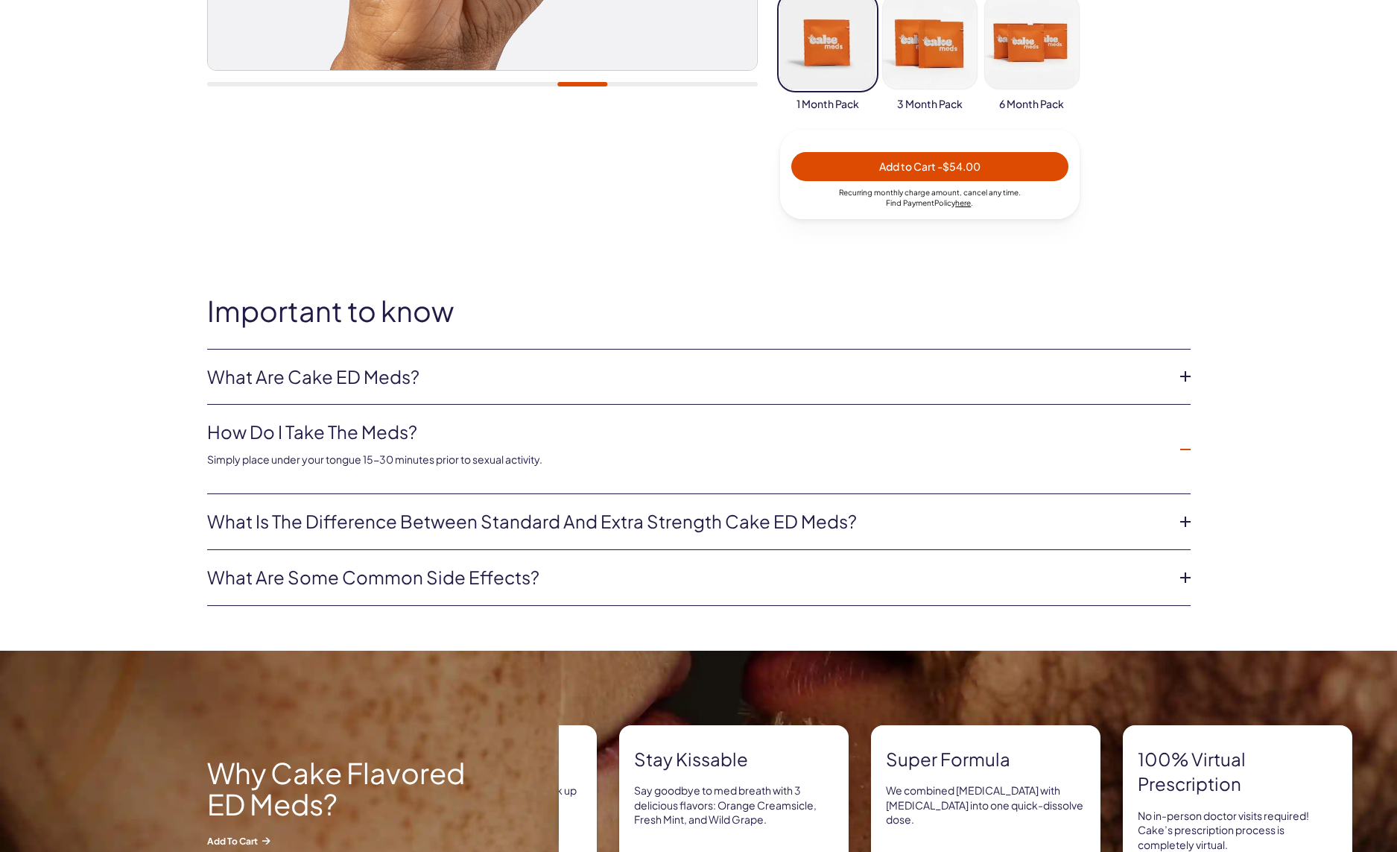
click at [1183, 528] on icon at bounding box center [1186, 522] width 22 height 22
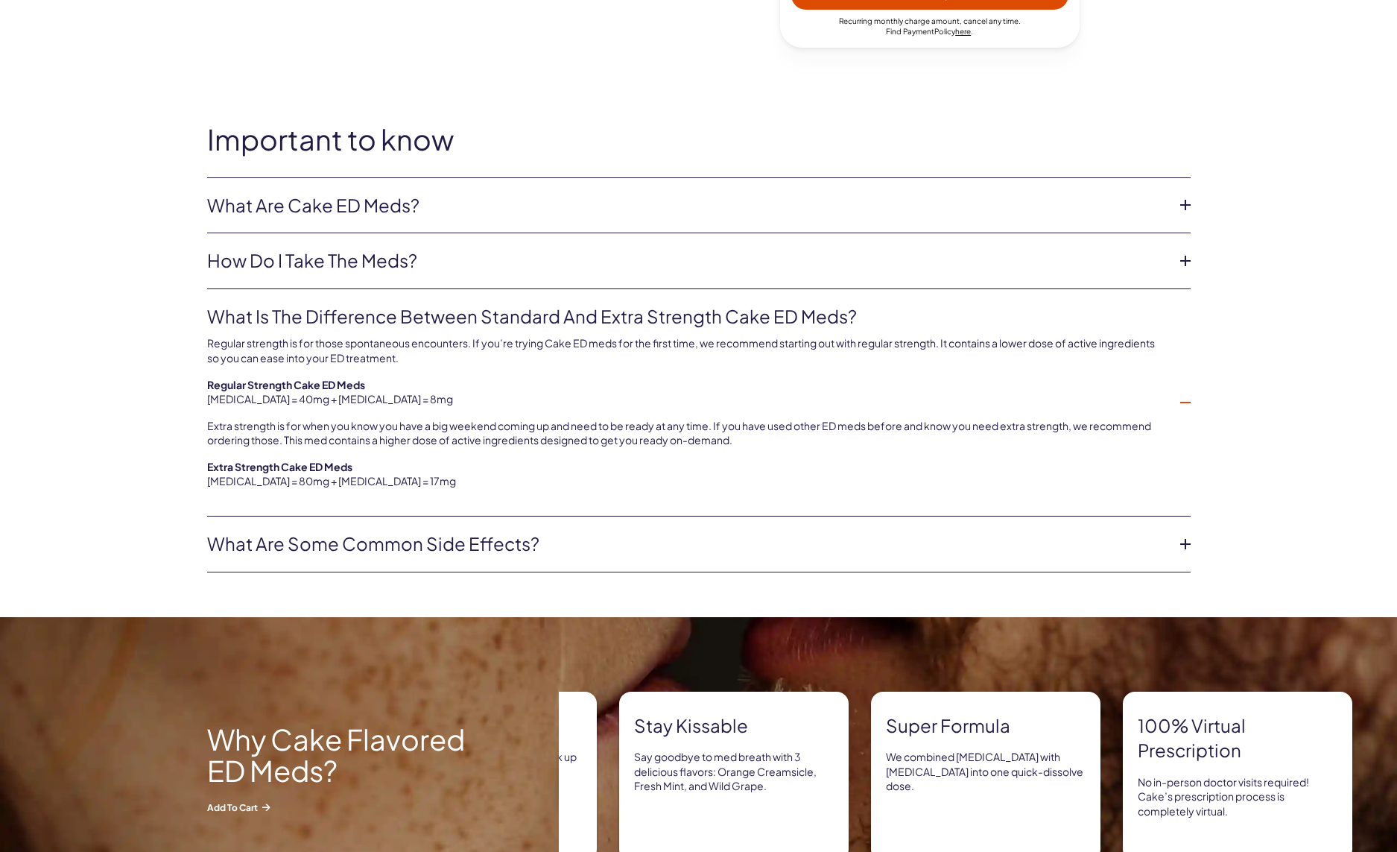
scroll to position [850, 0]
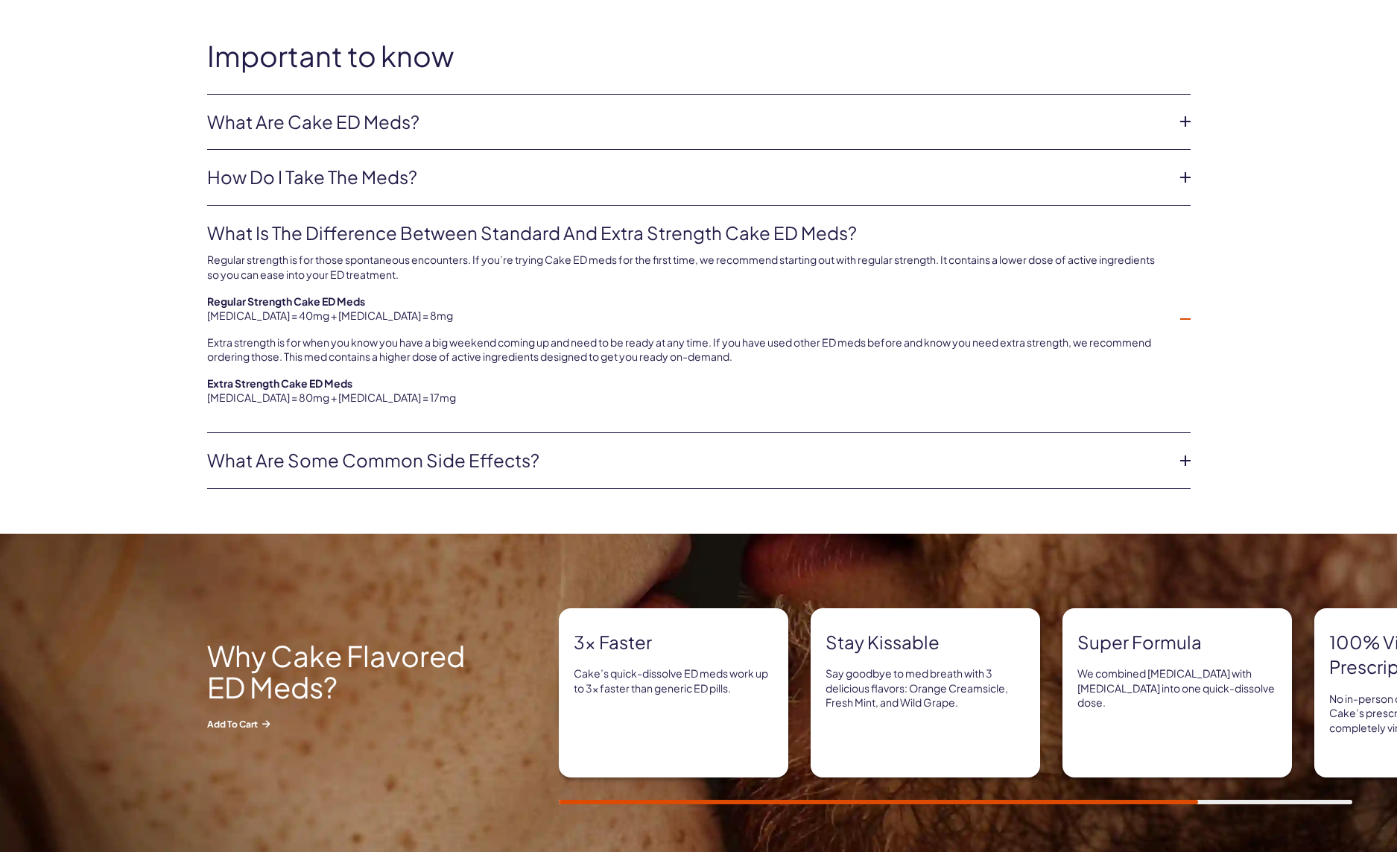
click at [1326, 702] on div "3x Faster Cake’s quick-dissolve ED meds work up to 3x faster than generic ED pi…" at bounding box center [956, 692] width 794 height 169
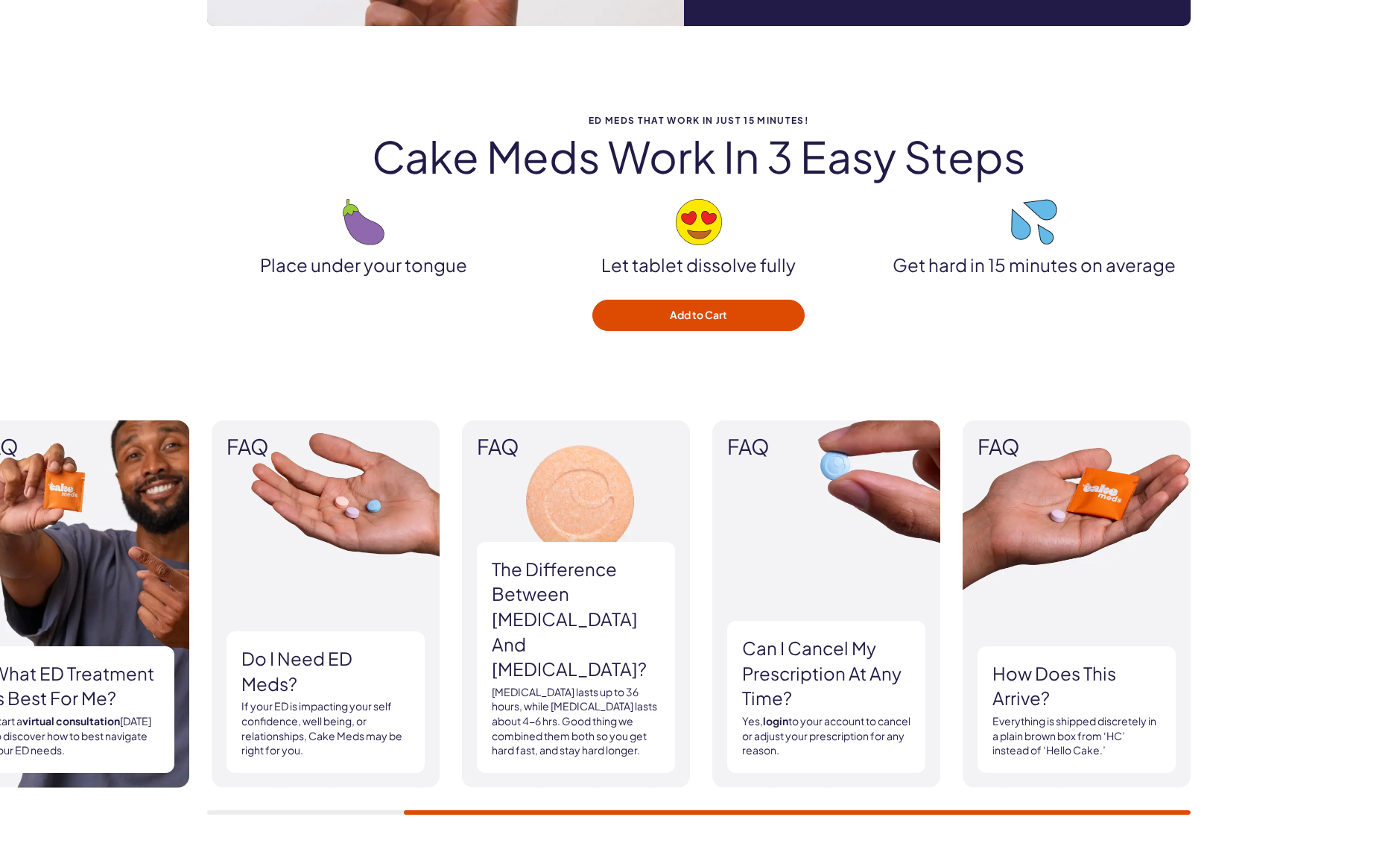
scroll to position [2124, 0]
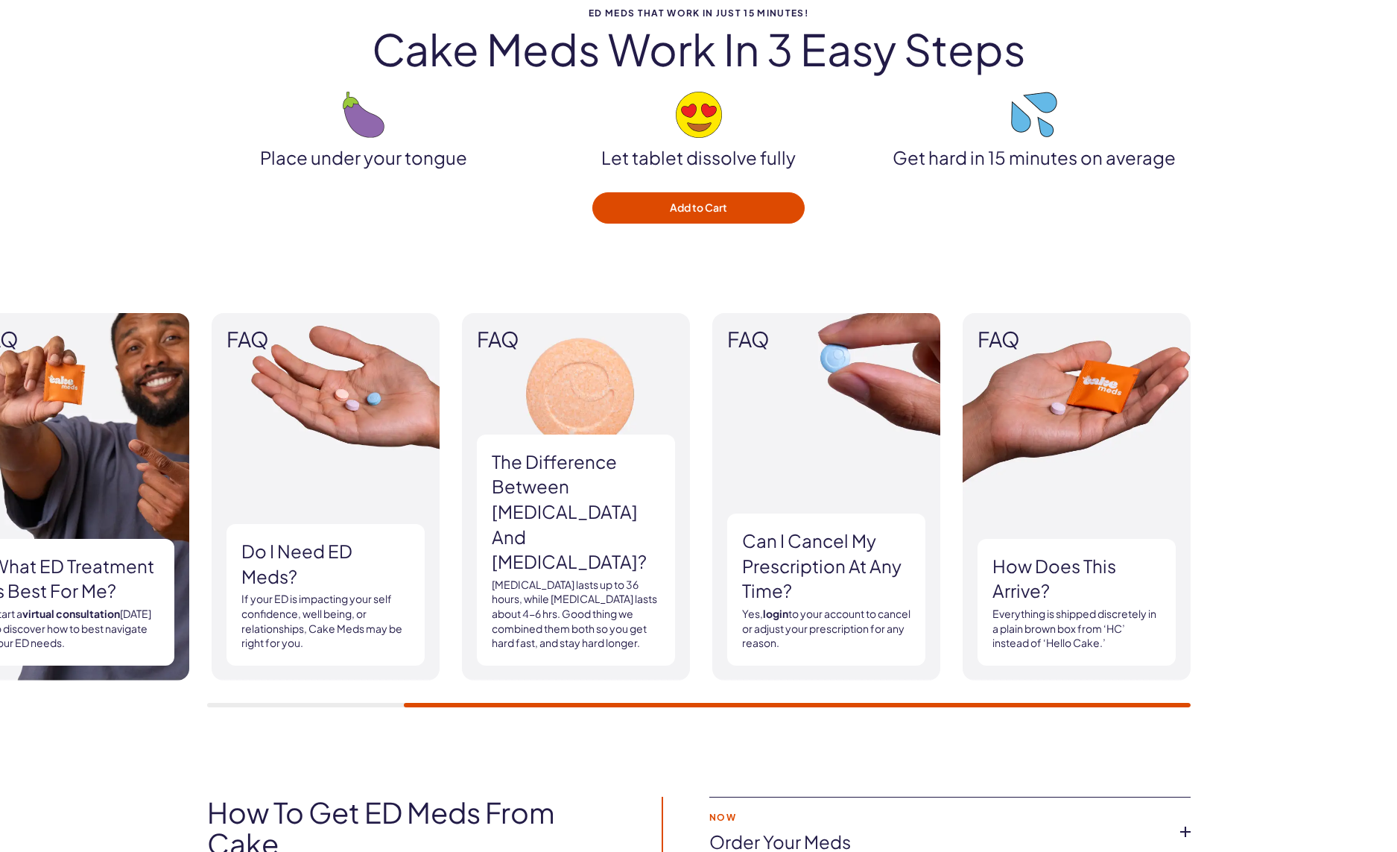
drag, startPoint x: 499, startPoint y: 704, endPoint x: 453, endPoint y: 703, distance: 45.5
click at [453, 703] on div "FAQ What ED treatment is best for me? Start a virtual consultation today to dis…" at bounding box center [699, 510] width 984 height 394
drag, startPoint x: 457, startPoint y: 705, endPoint x: 350, endPoint y: 705, distance: 107.3
click at [350, 705] on div "FAQ What ED treatment is best for me? Start a virtual consultation today to dis…" at bounding box center [699, 510] width 984 height 394
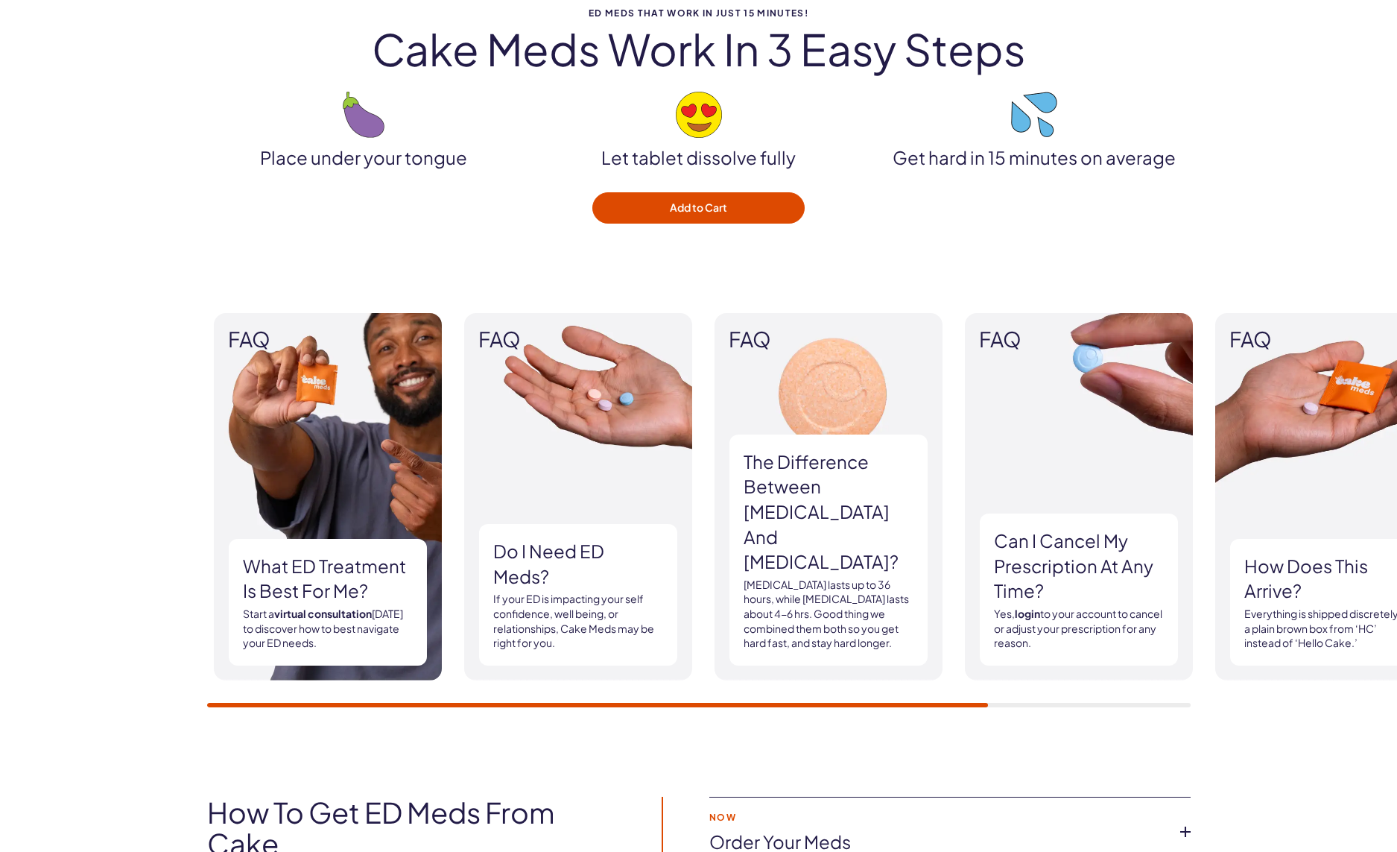
click at [642, 666] on div "Do I need ED Meds? If your ED is impacting your self confidence, well being, or…" at bounding box center [577, 595] width 198 height 142
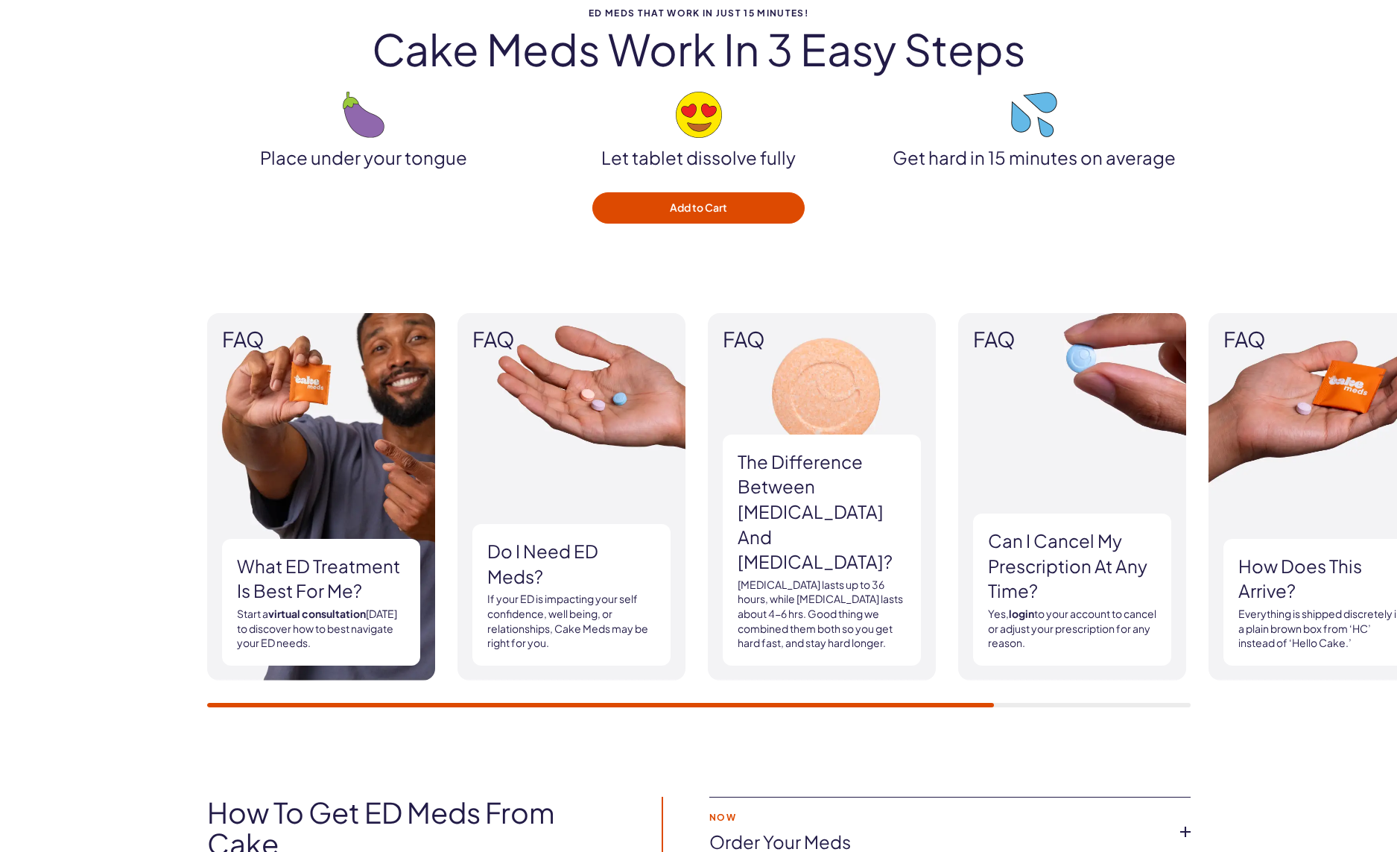
click at [497, 576] on h3 "Do I need ED Meds?" at bounding box center [571, 564] width 168 height 50
click at [534, 367] on img at bounding box center [572, 496] width 228 height 367
click at [552, 615] on p "If your ED is impacting your self confidence, well being, or relationships, Cak…" at bounding box center [571, 621] width 168 height 58
click at [824, 415] on img at bounding box center [822, 496] width 228 height 367
click at [746, 341] on span "FAQ" at bounding box center [822, 339] width 198 height 23
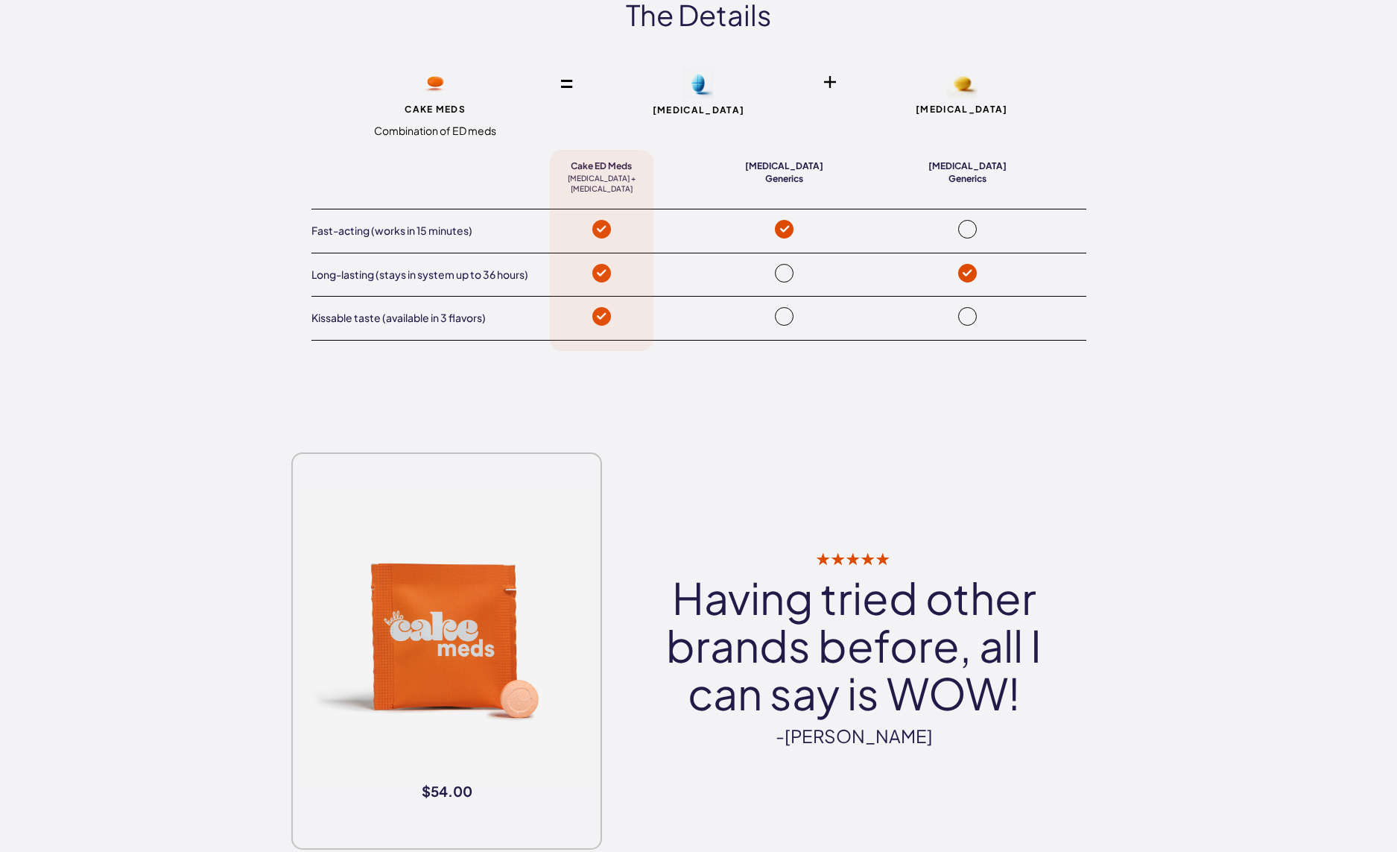
scroll to position [3314, 0]
